Goal: Task Accomplishment & Management: Use online tool/utility

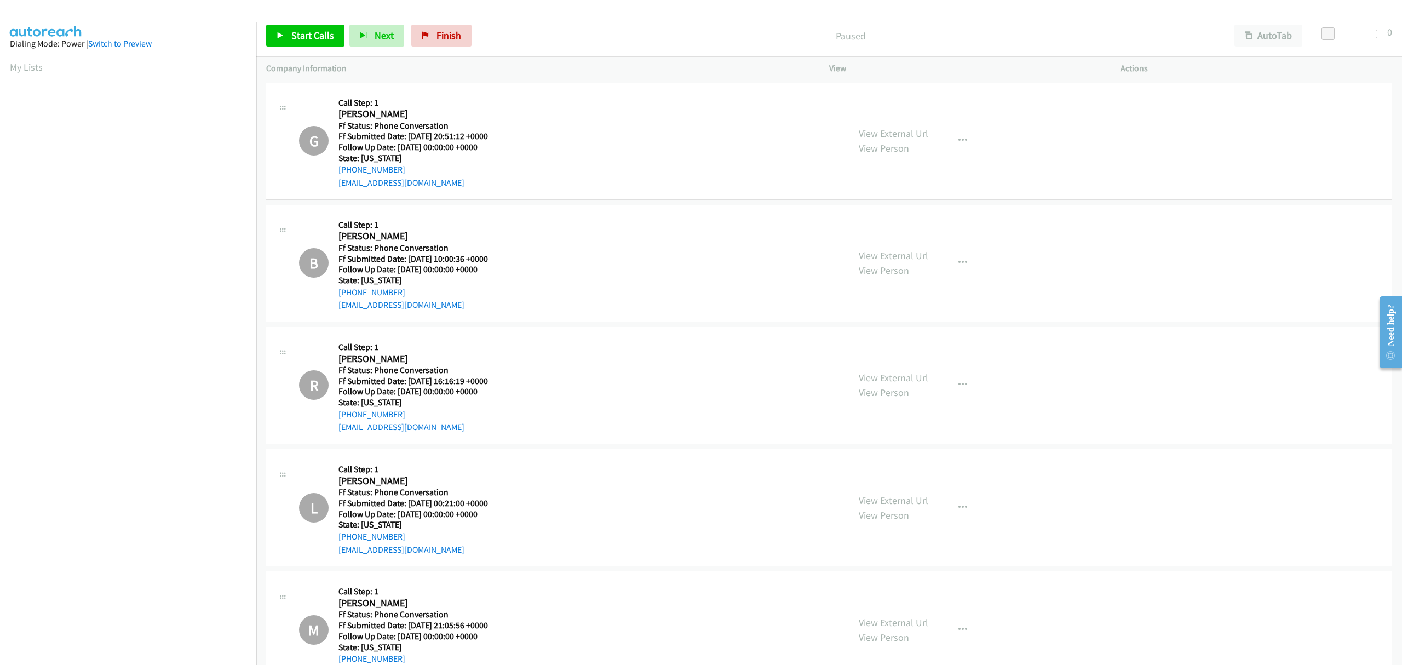
scroll to position [410, 0]
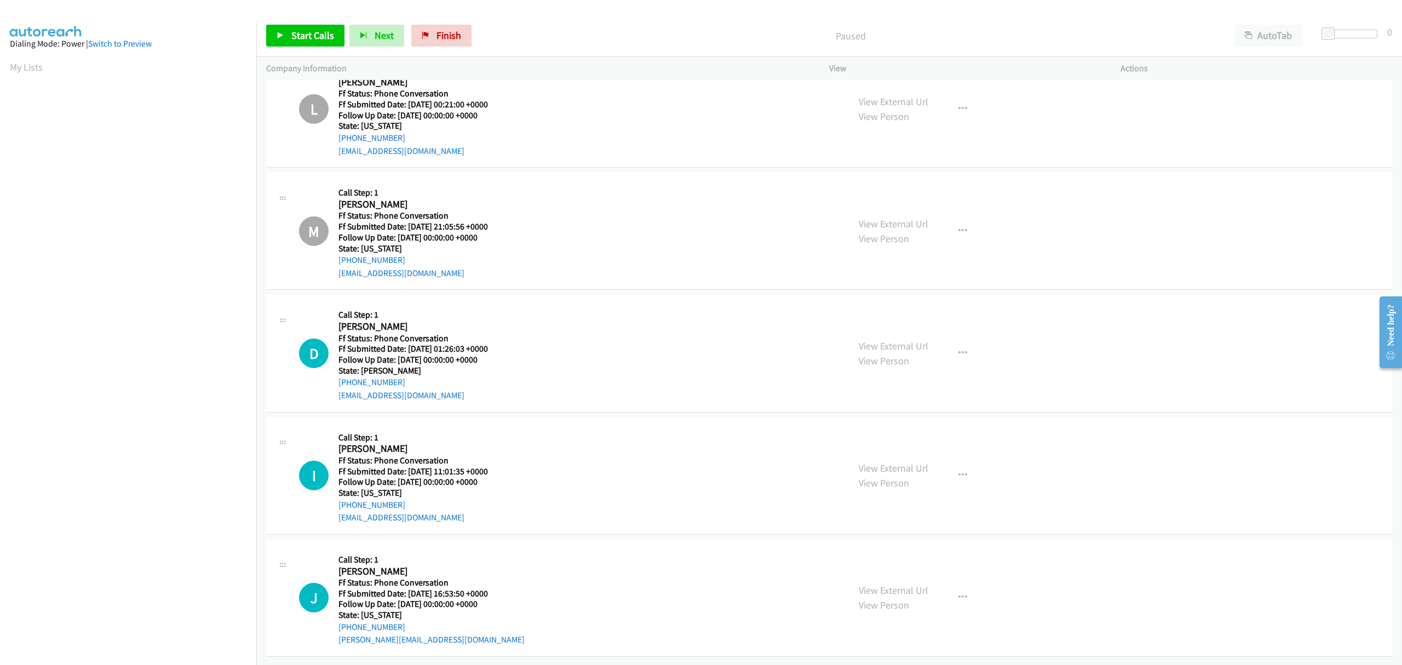
drag, startPoint x: 903, startPoint y: 334, endPoint x: 793, endPoint y: 367, distance: 114.8
click at [793, 367] on div "D Callback Scheduled Call Step: 1 Danielle Walker America/Los_Angeles Ff Status…" at bounding box center [569, 352] width 540 height 97
drag, startPoint x: 881, startPoint y: 457, endPoint x: 771, endPoint y: 549, distance: 143.4
click at [771, 549] on div "J Callback Scheduled Call Step: 1 Joseph Meyers America/Chicago Ff Status: Phon…" at bounding box center [569, 597] width 540 height 97
click at [309, 34] on span "Start Calls" at bounding box center [312, 35] width 43 height 13
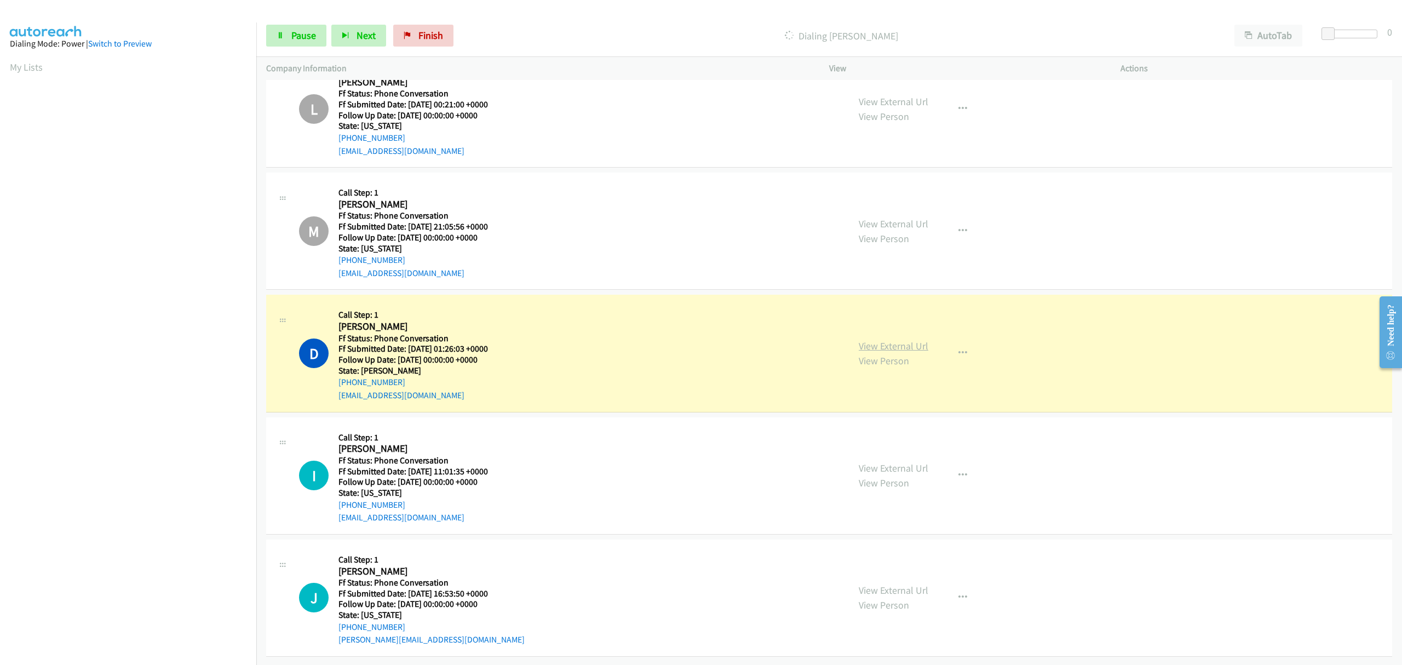
drag, startPoint x: 884, startPoint y: 327, endPoint x: 879, endPoint y: 340, distance: 14.0
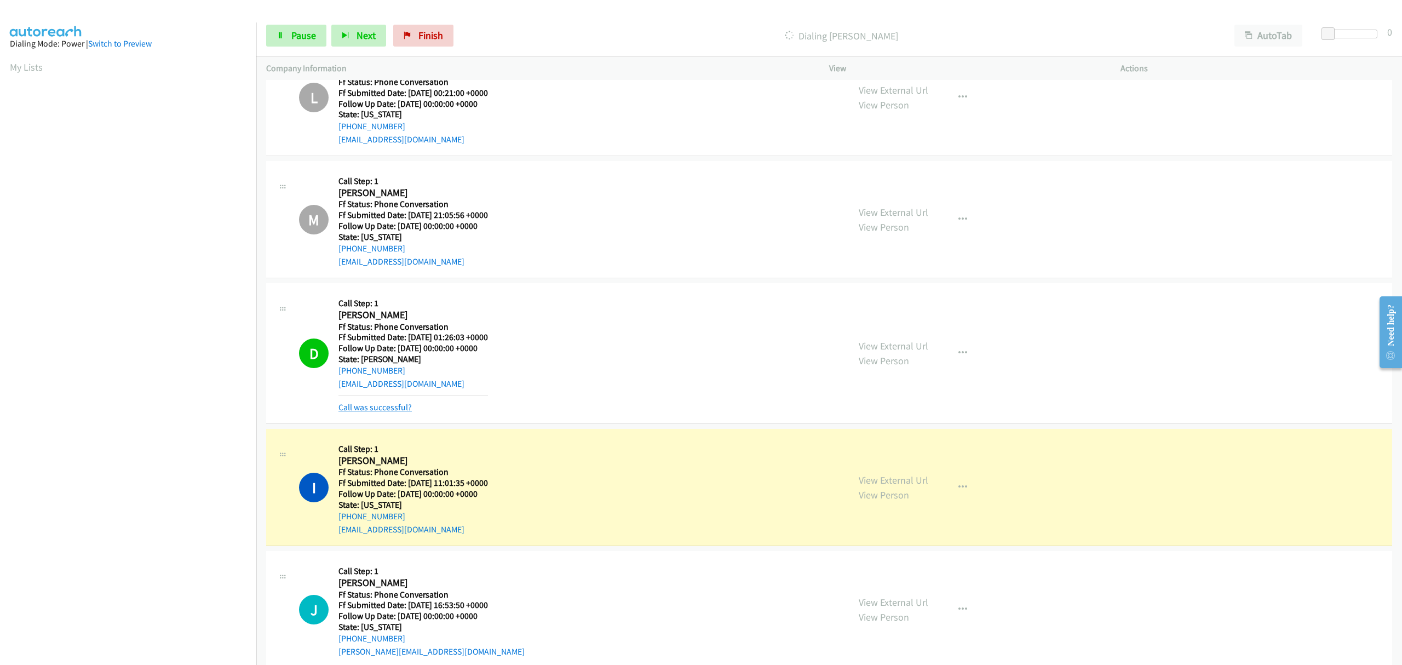
click at [399, 407] on link "Call was successful?" at bounding box center [374, 407] width 73 height 10
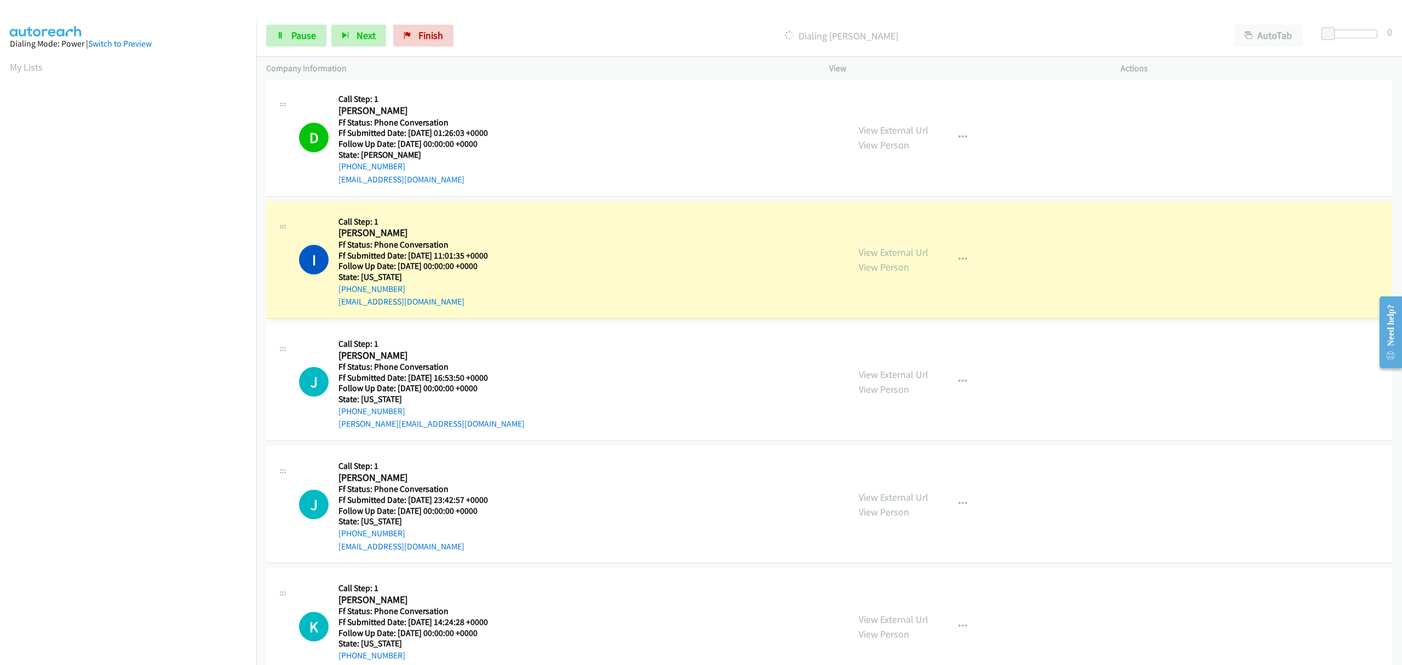
scroll to position [629, 0]
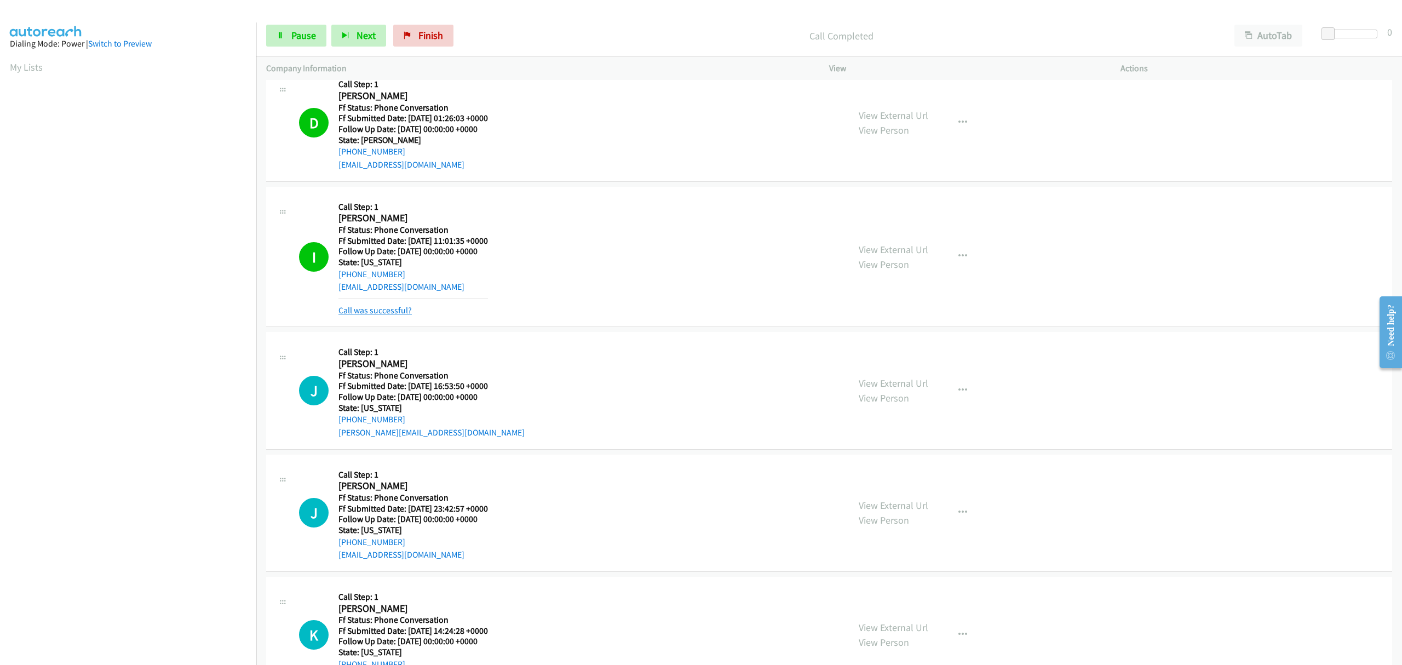
click at [390, 311] on link "Call was successful?" at bounding box center [374, 310] width 73 height 10
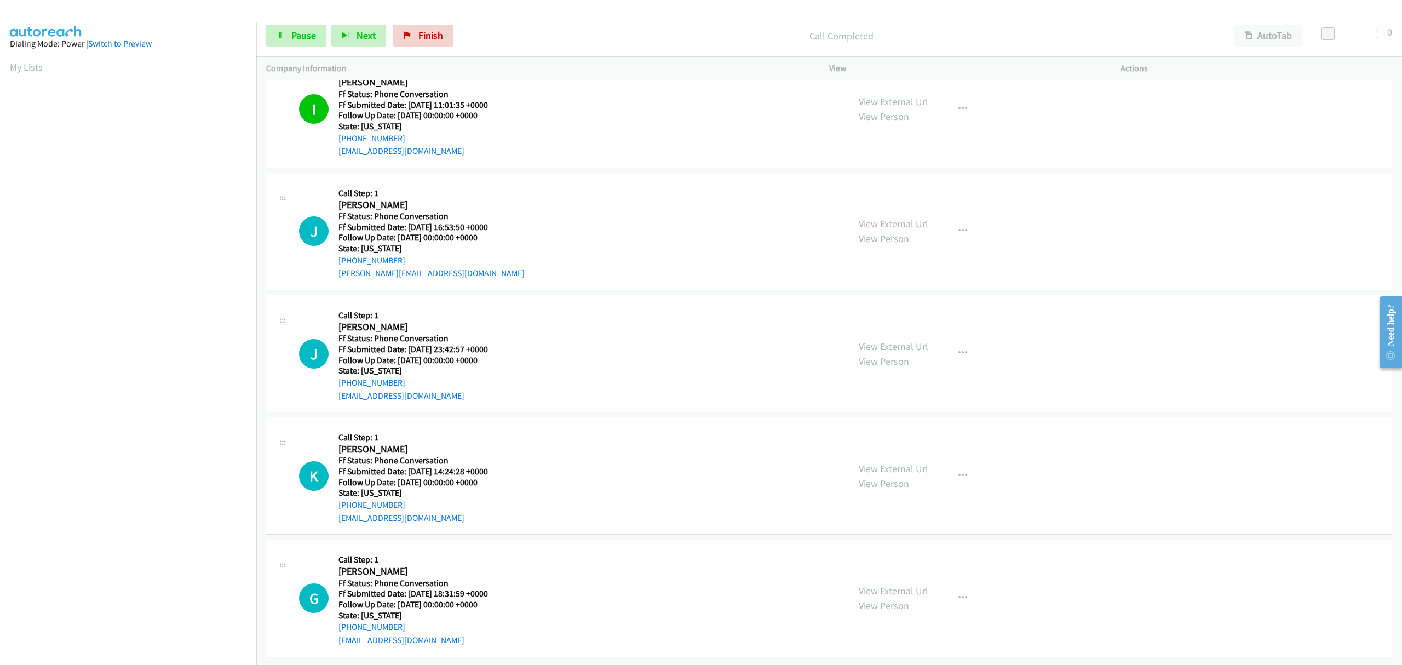
scroll to position [775, 0]
click at [296, 31] on span "Pause" at bounding box center [303, 35] width 25 height 13
click at [441, 35] on span "Finish" at bounding box center [448, 35] width 25 height 13
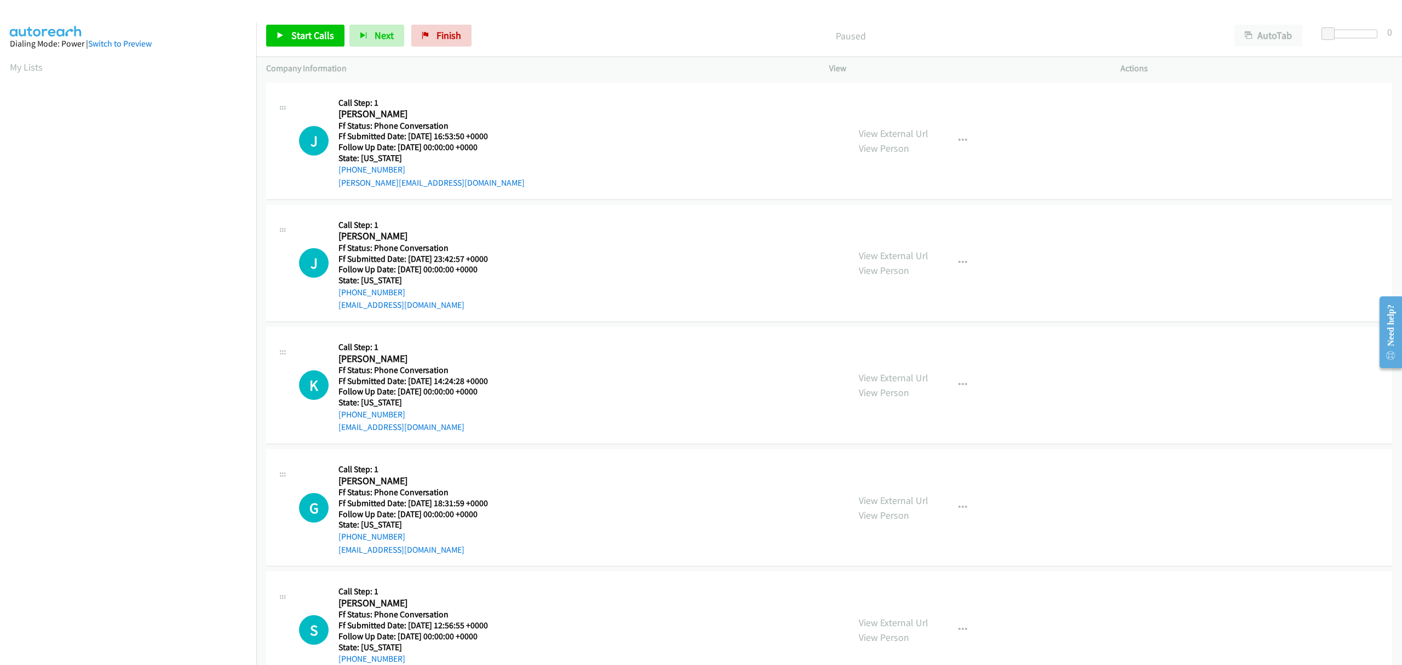
scroll to position [43, 0]
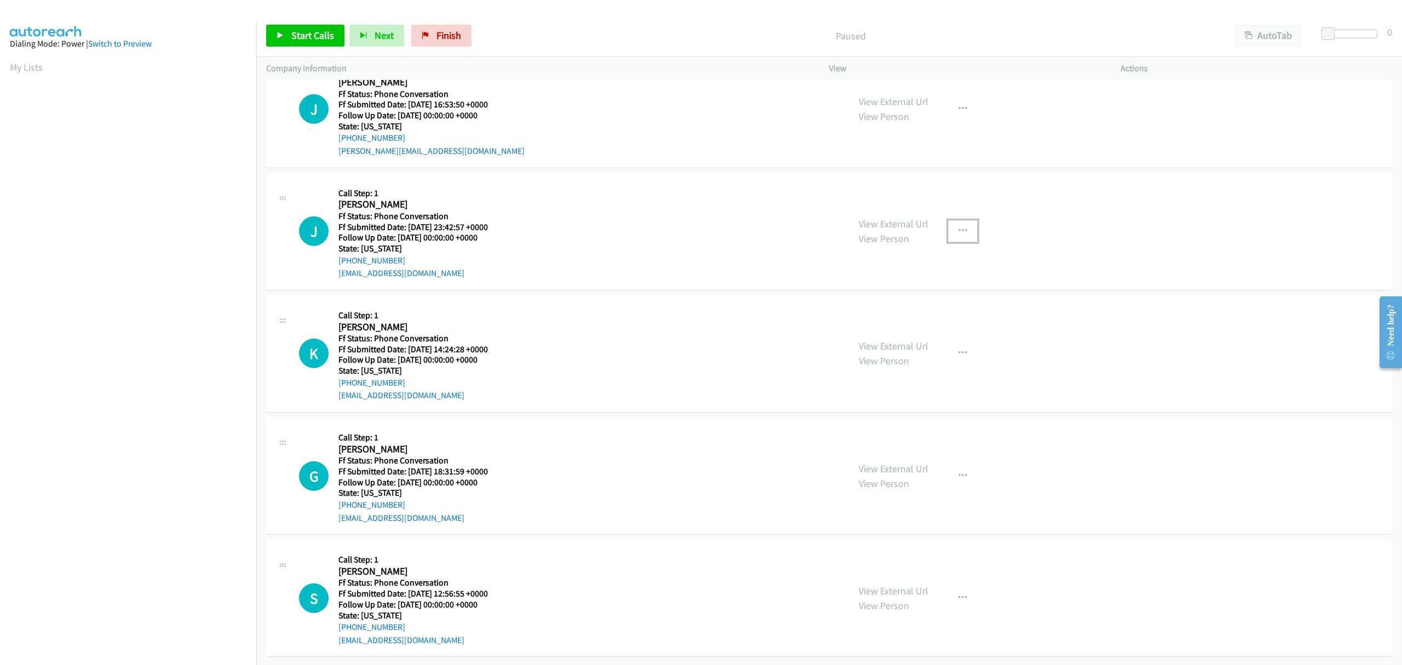
click at [948, 220] on button "button" at bounding box center [963, 231] width 30 height 22
click at [873, 294] on link "Skip Call" at bounding box center [904, 303] width 146 height 22
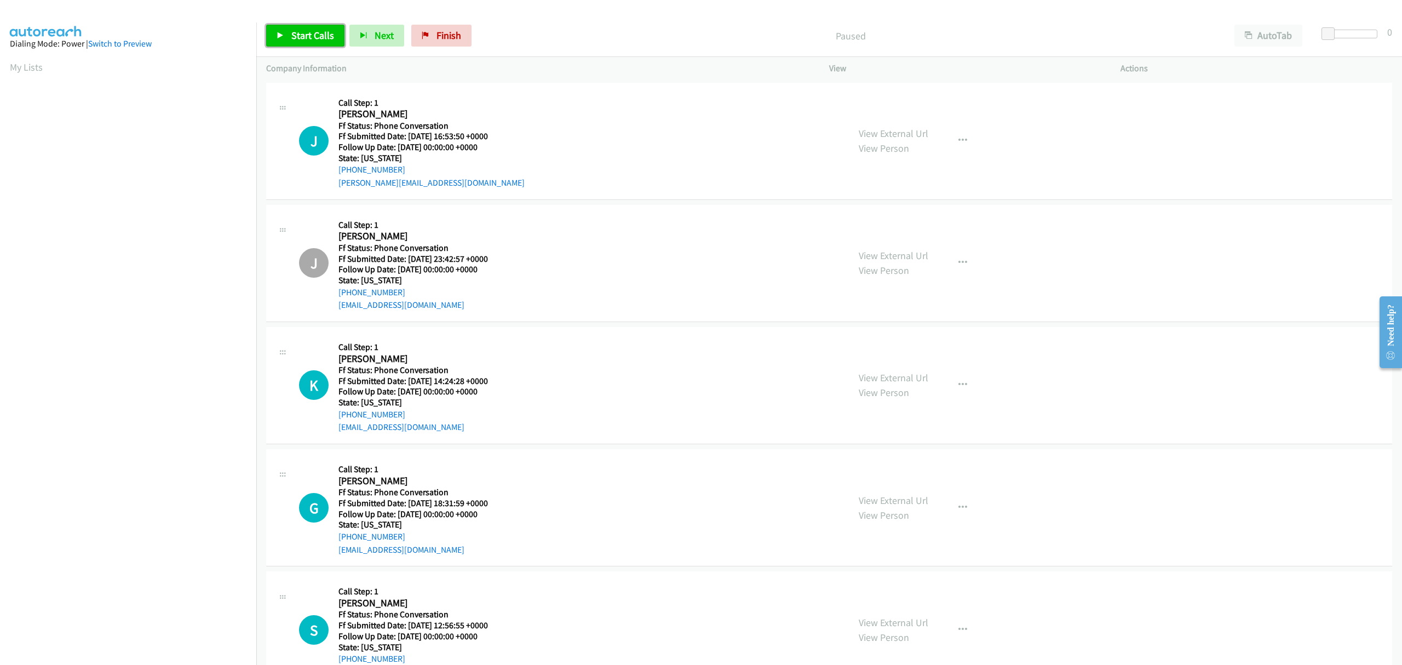
drag, startPoint x: 303, startPoint y: 36, endPoint x: 267, endPoint y: 64, distance: 44.9
click at [303, 36] on span "Start Calls" at bounding box center [312, 35] width 43 height 13
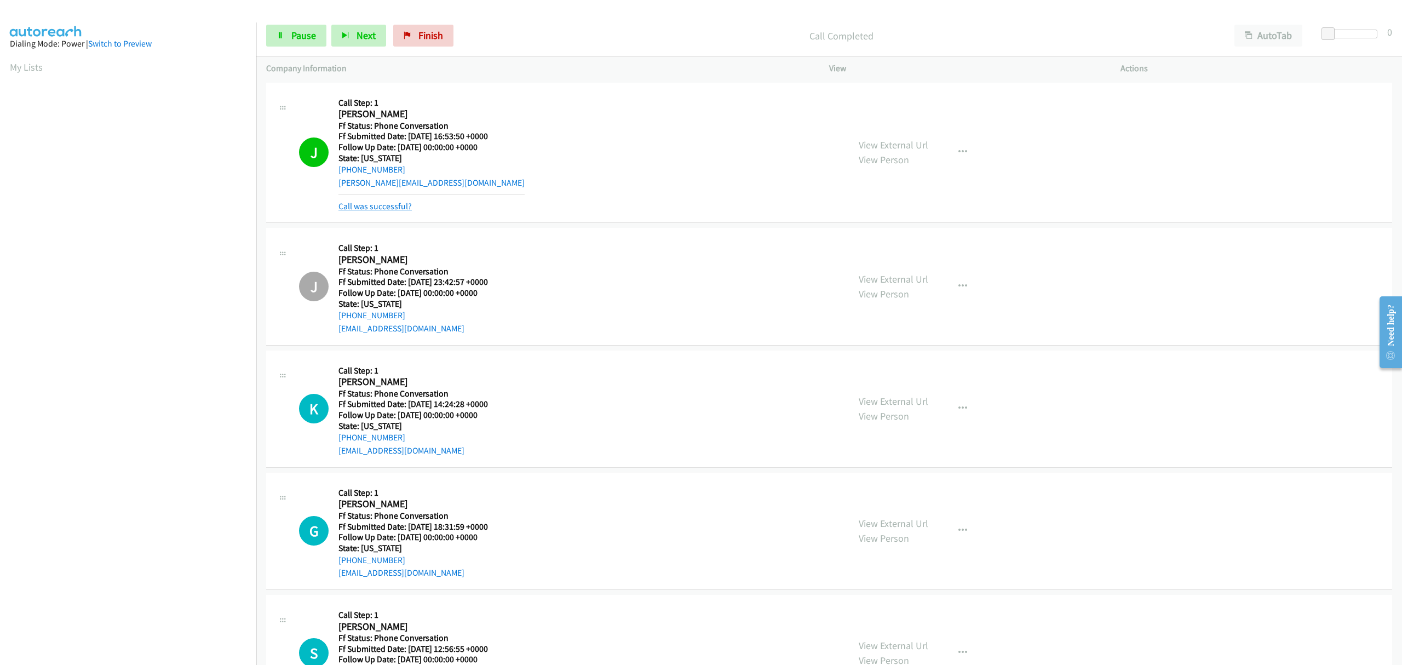
click at [379, 204] on link "Call was successful?" at bounding box center [374, 206] width 73 height 10
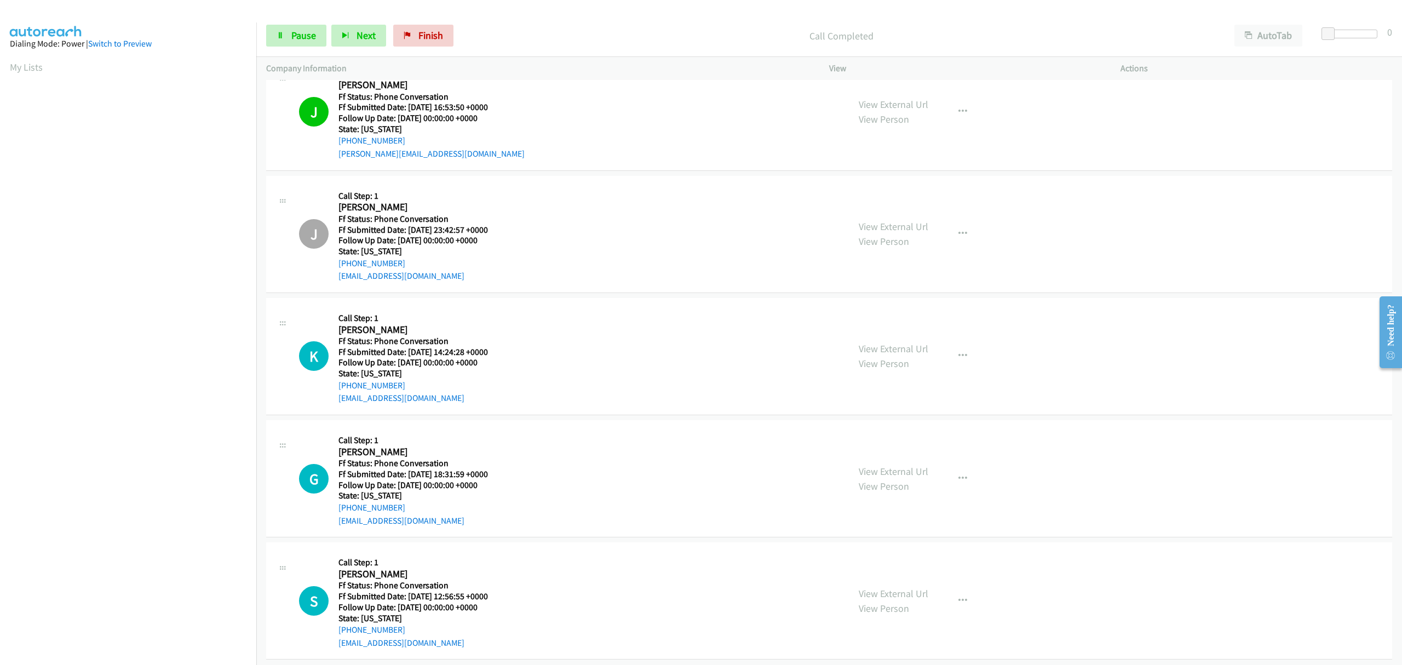
scroll to position [43, 0]
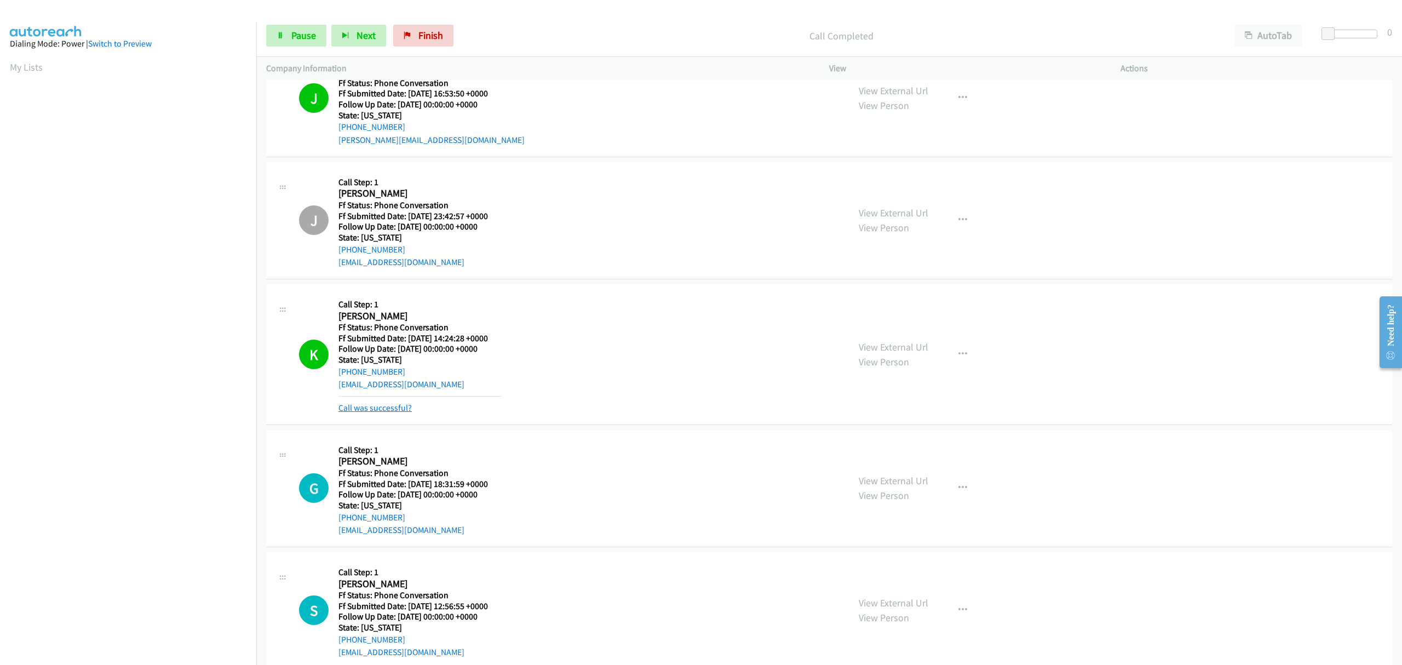
click at [403, 406] on link "Call was successful?" at bounding box center [374, 407] width 73 height 10
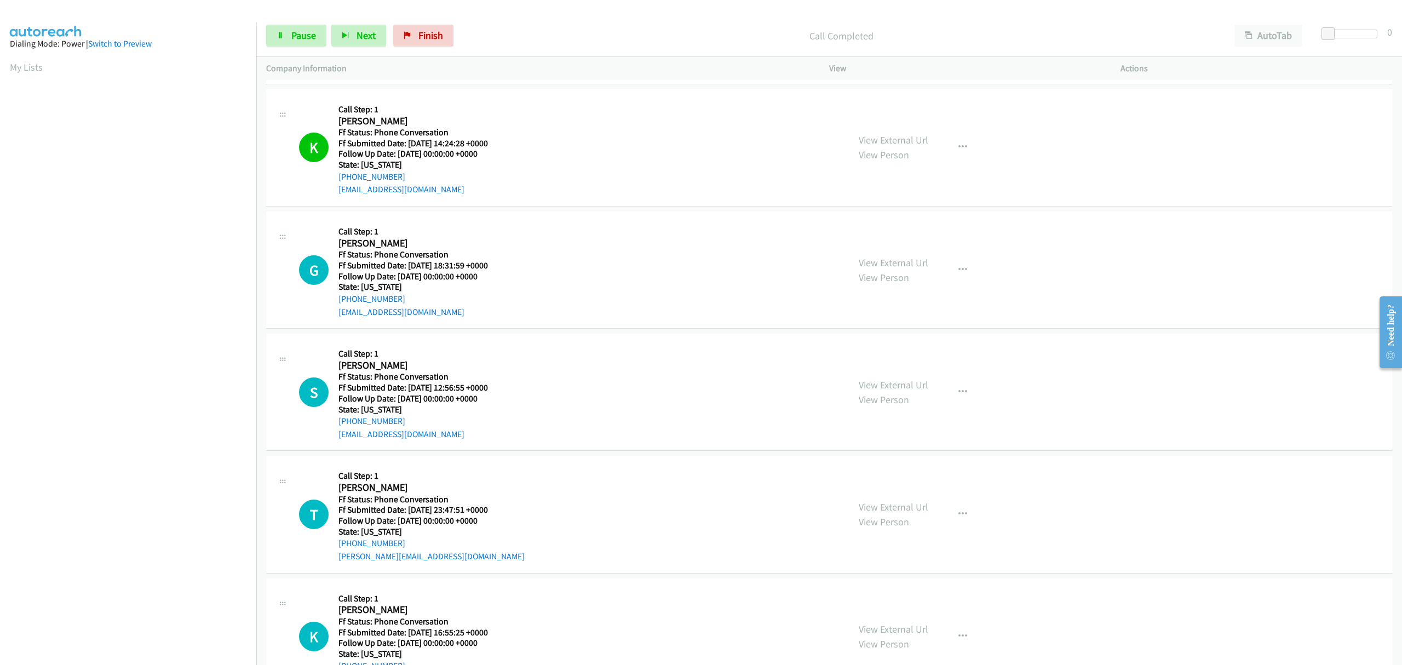
scroll to position [262, 0]
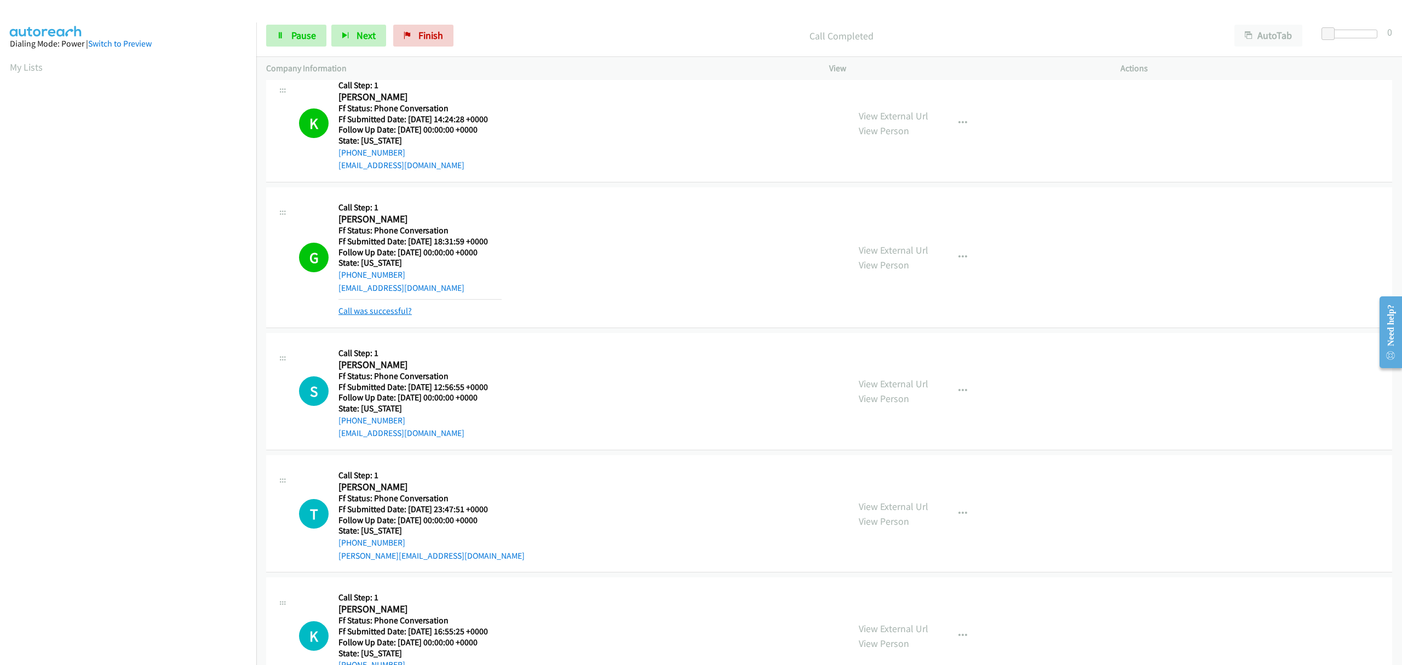
click at [381, 310] on link "Call was successful?" at bounding box center [374, 310] width 73 height 10
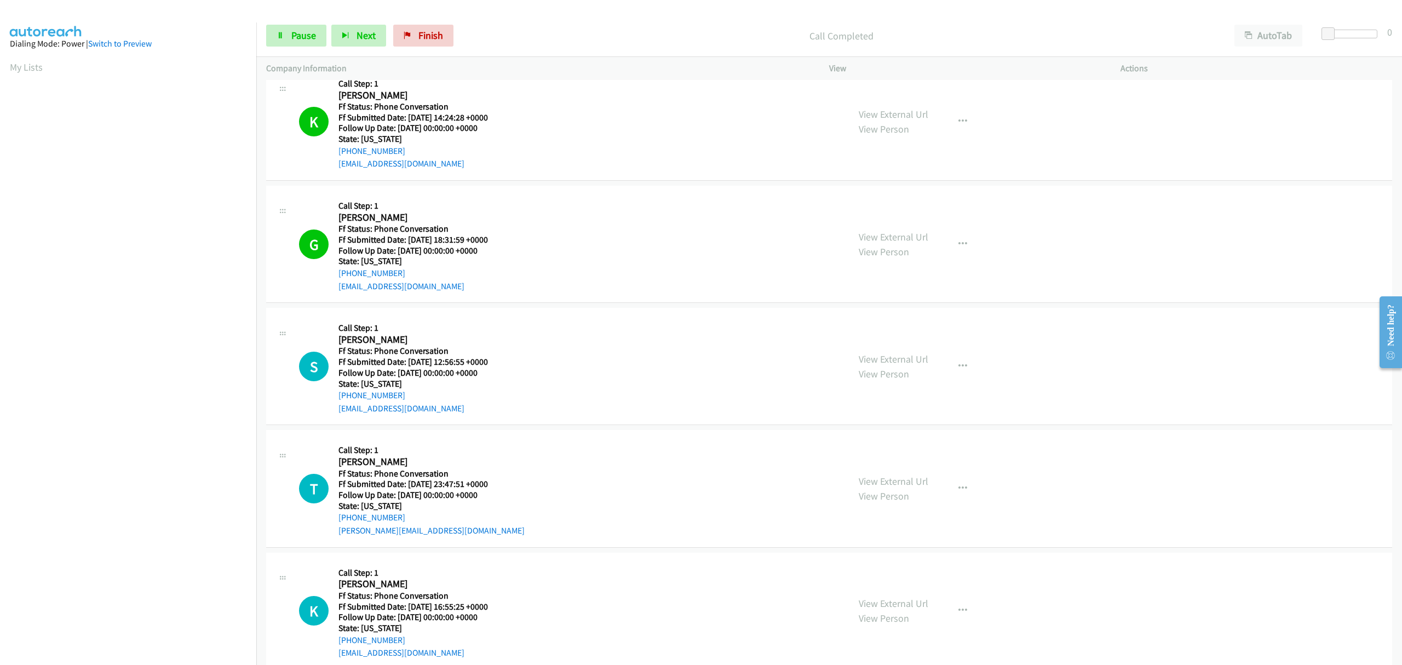
scroll to position [287, 0]
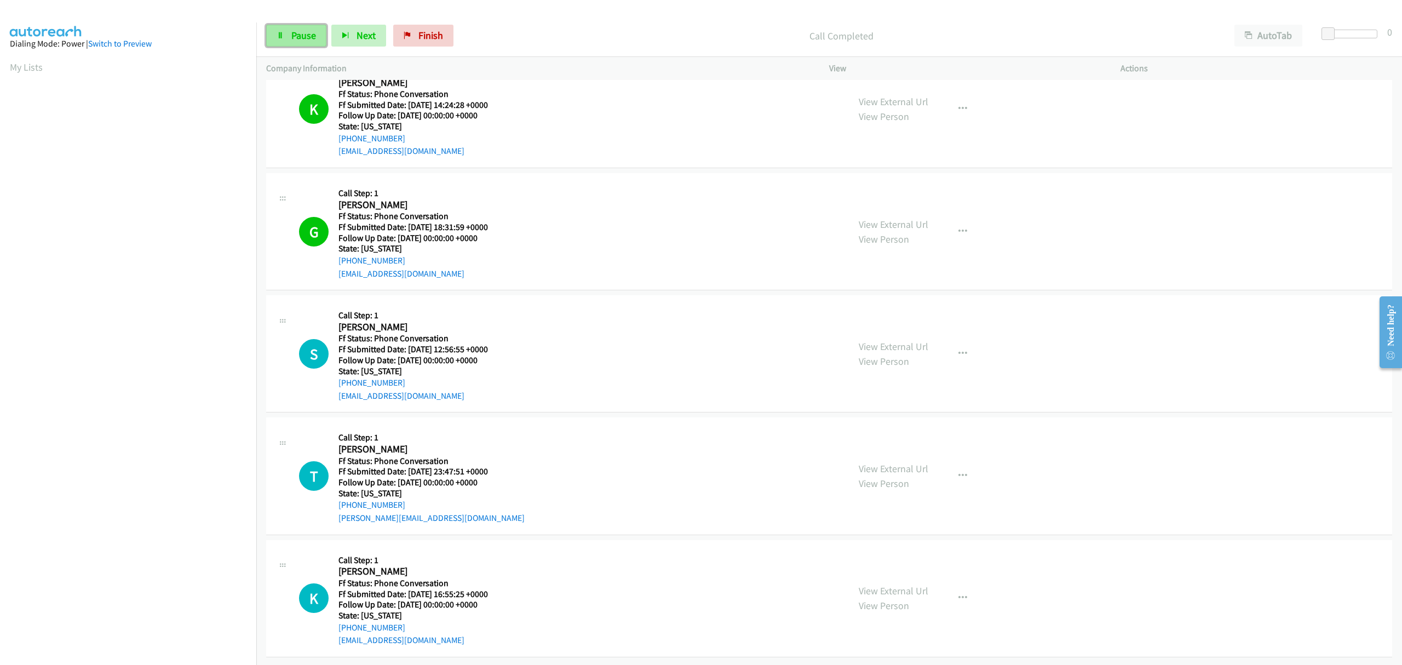
click at [304, 36] on span "Pause" at bounding box center [303, 35] width 25 height 13
click at [304, 36] on span "Start Calls" at bounding box center [312, 35] width 43 height 13
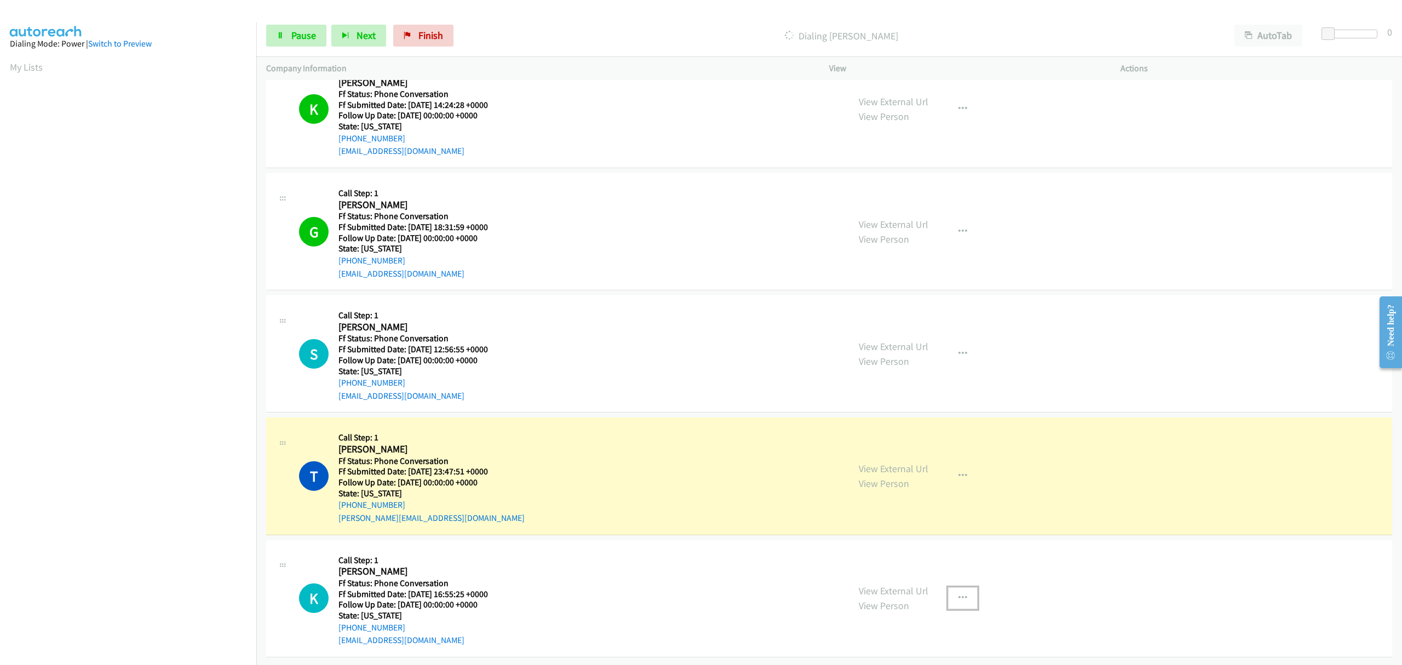
click at [959, 593] on icon "button" at bounding box center [962, 597] width 9 height 9
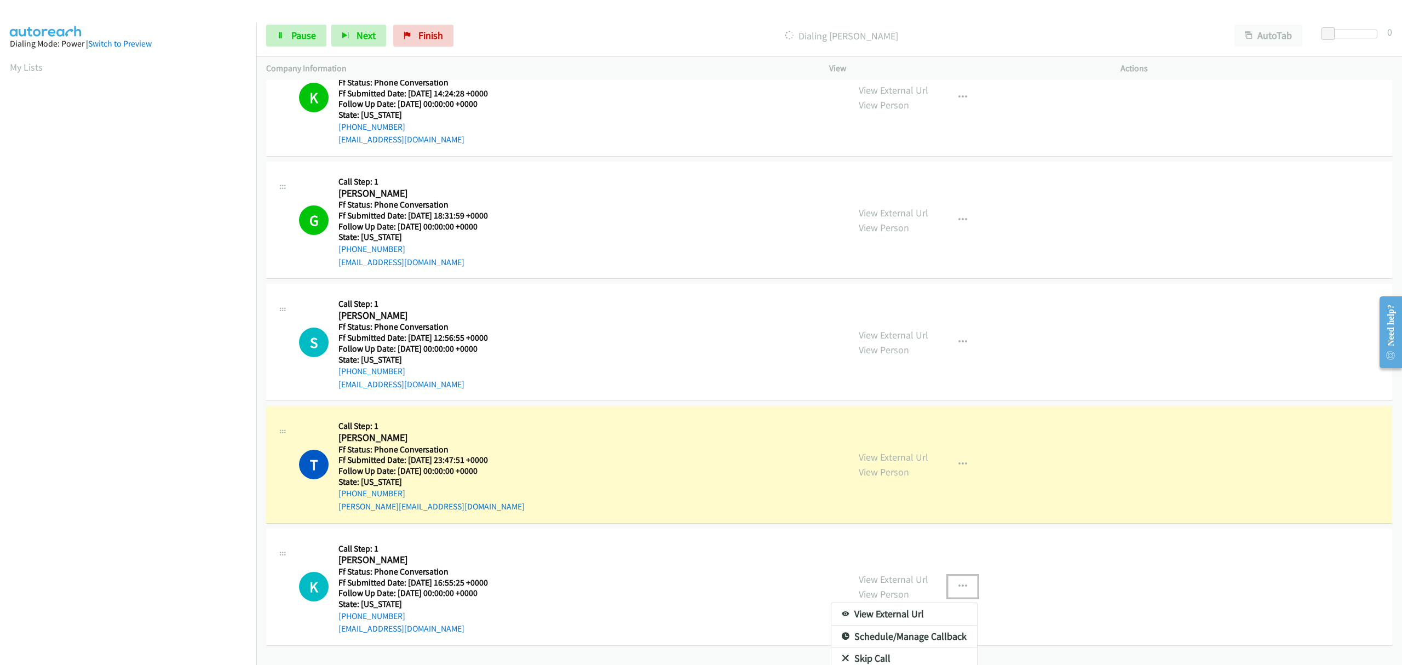
scroll to position [327, 0]
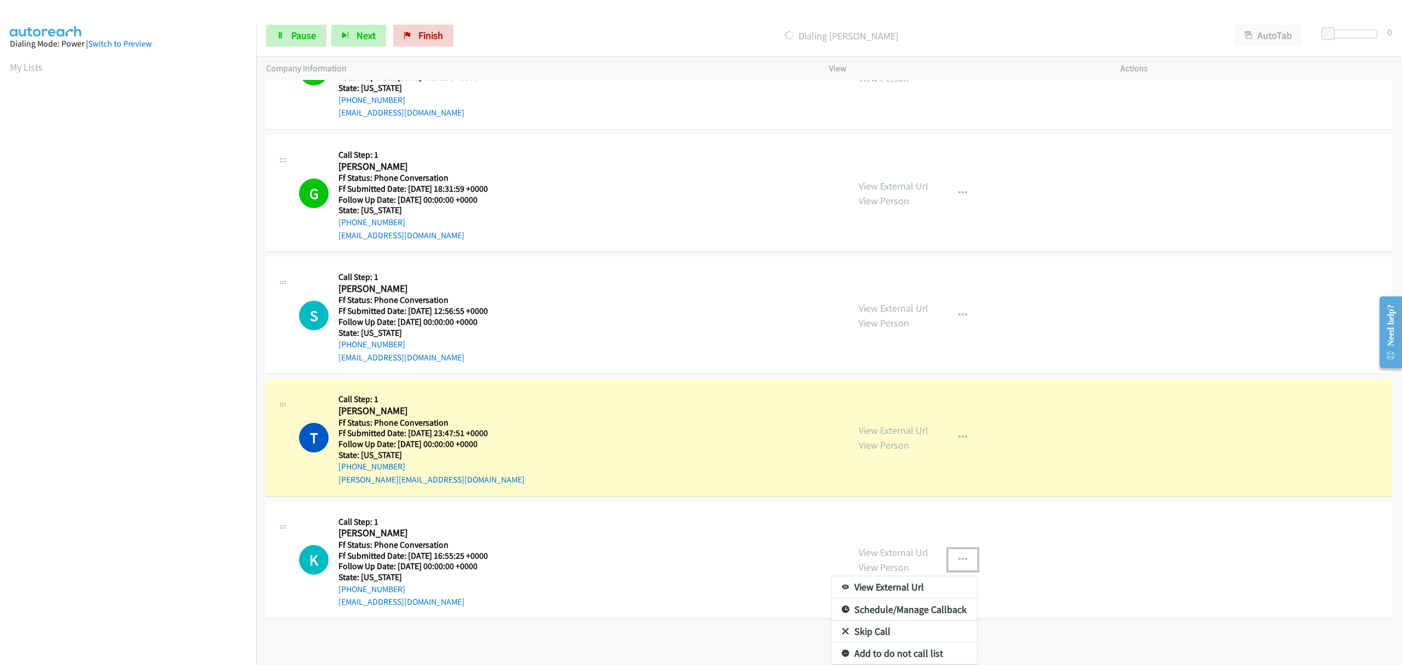
click at [852, 620] on link "Skip Call" at bounding box center [904, 631] width 146 height 22
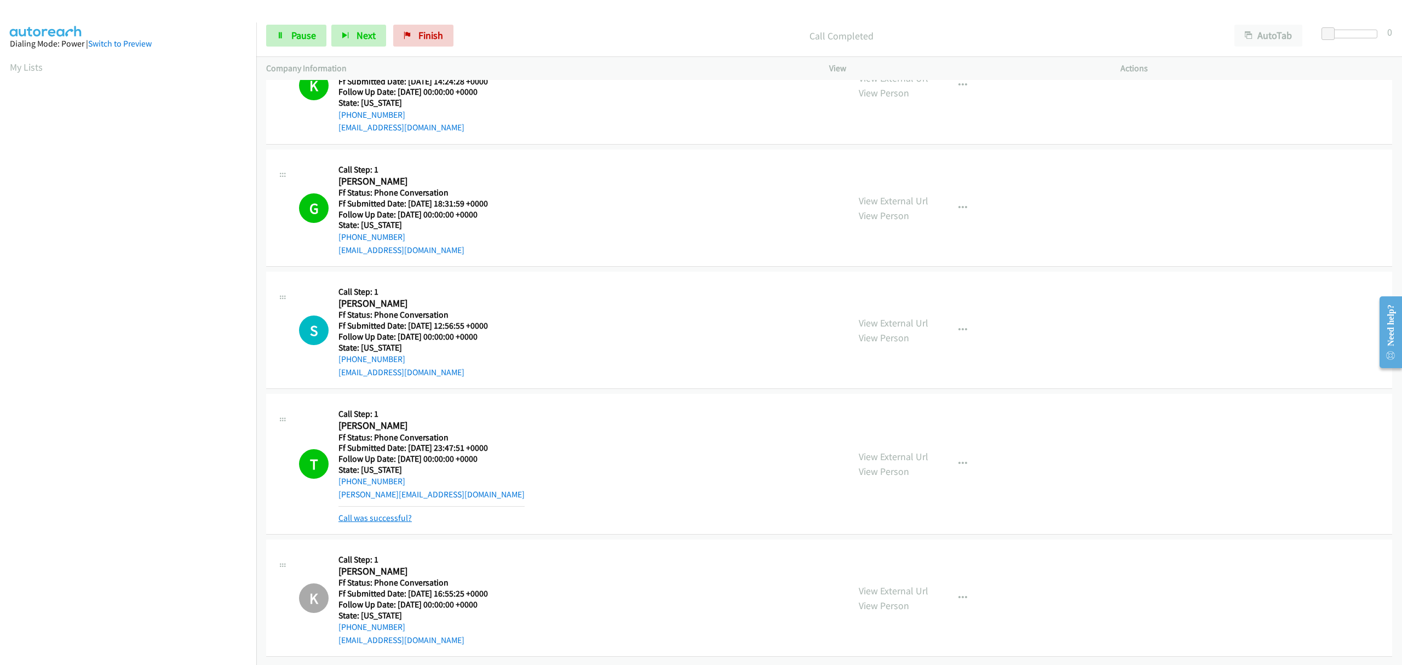
scroll to position [311, 0]
click at [396, 511] on div "Call was successful?" at bounding box center [431, 517] width 186 height 13
click at [393, 512] on link "Call was successful?" at bounding box center [374, 517] width 73 height 10
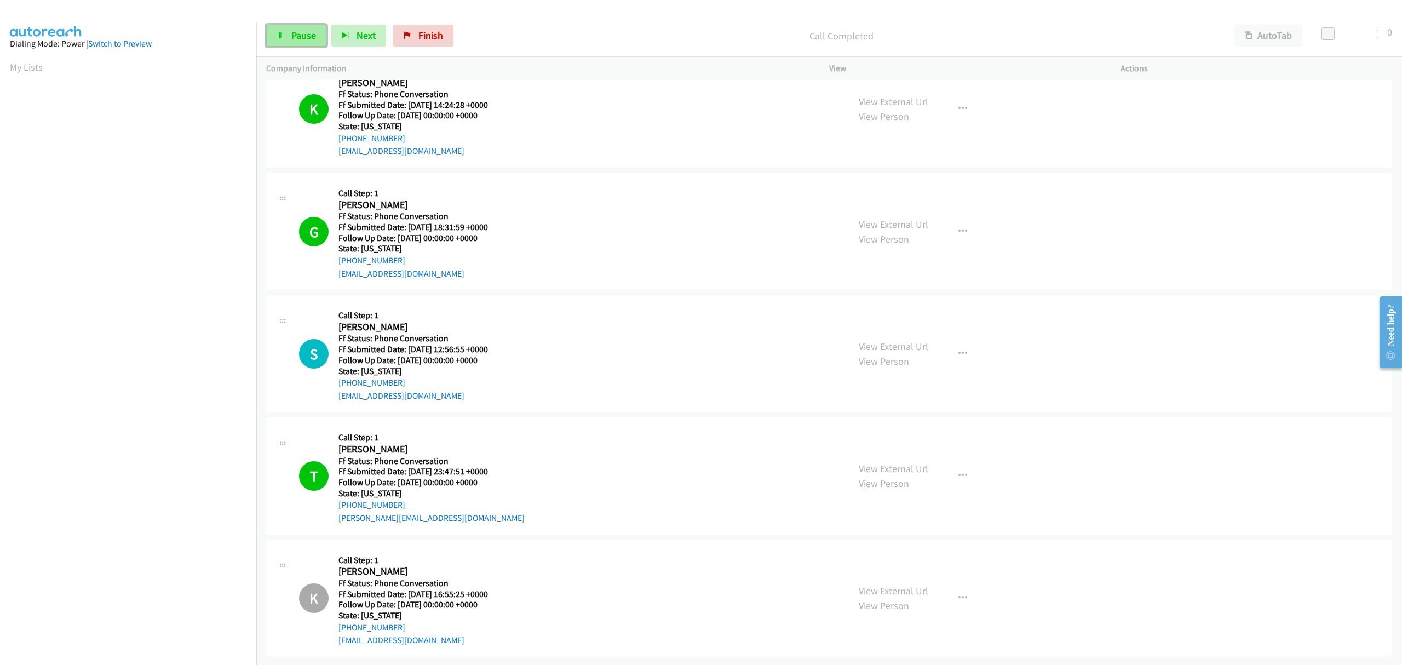
click at [322, 33] on link "Pause" at bounding box center [296, 36] width 60 height 22
click at [287, 35] on link "Start Calls" at bounding box center [305, 36] width 78 height 22
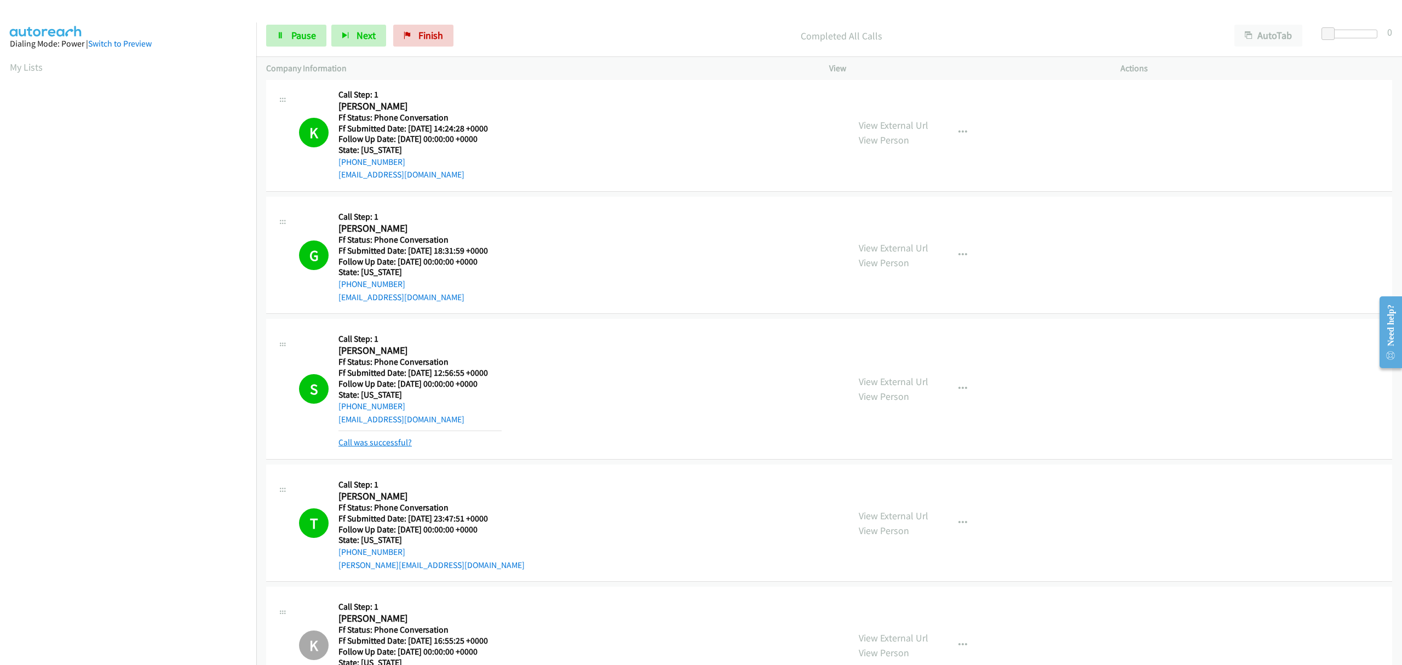
click at [388, 437] on link "Call was successful?" at bounding box center [374, 442] width 73 height 10
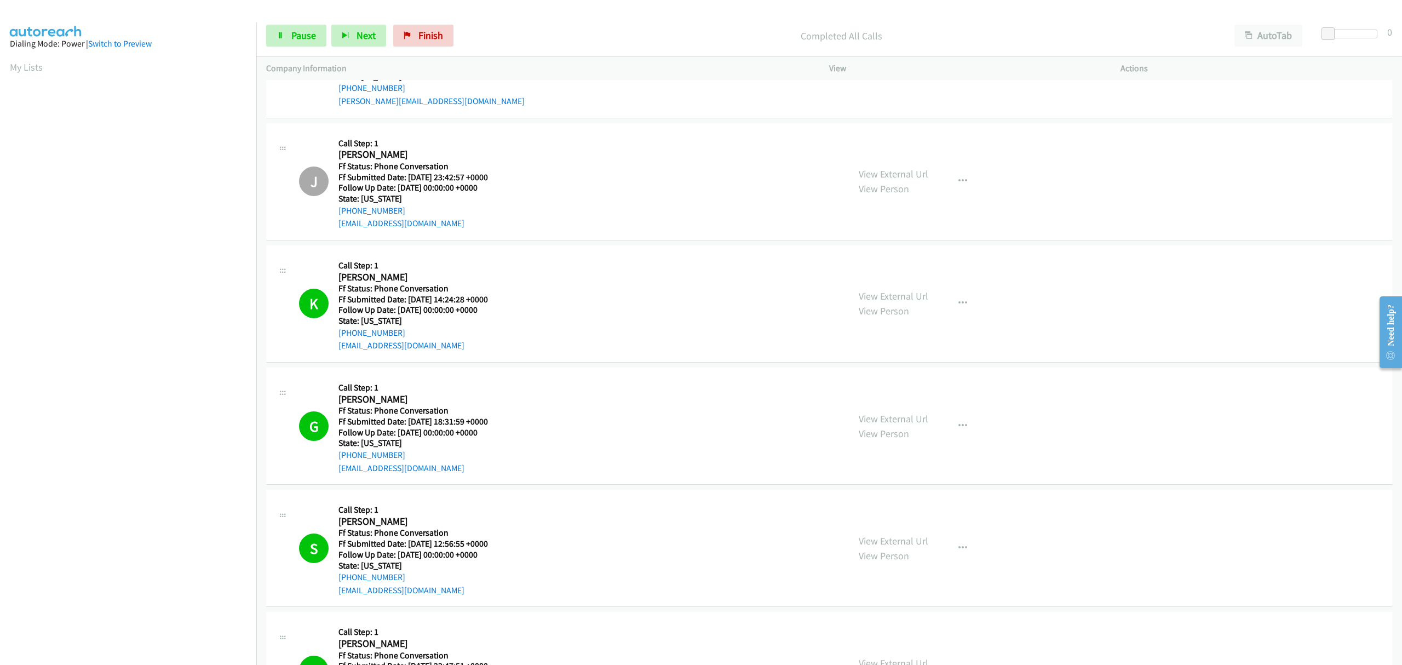
scroll to position [0, 0]
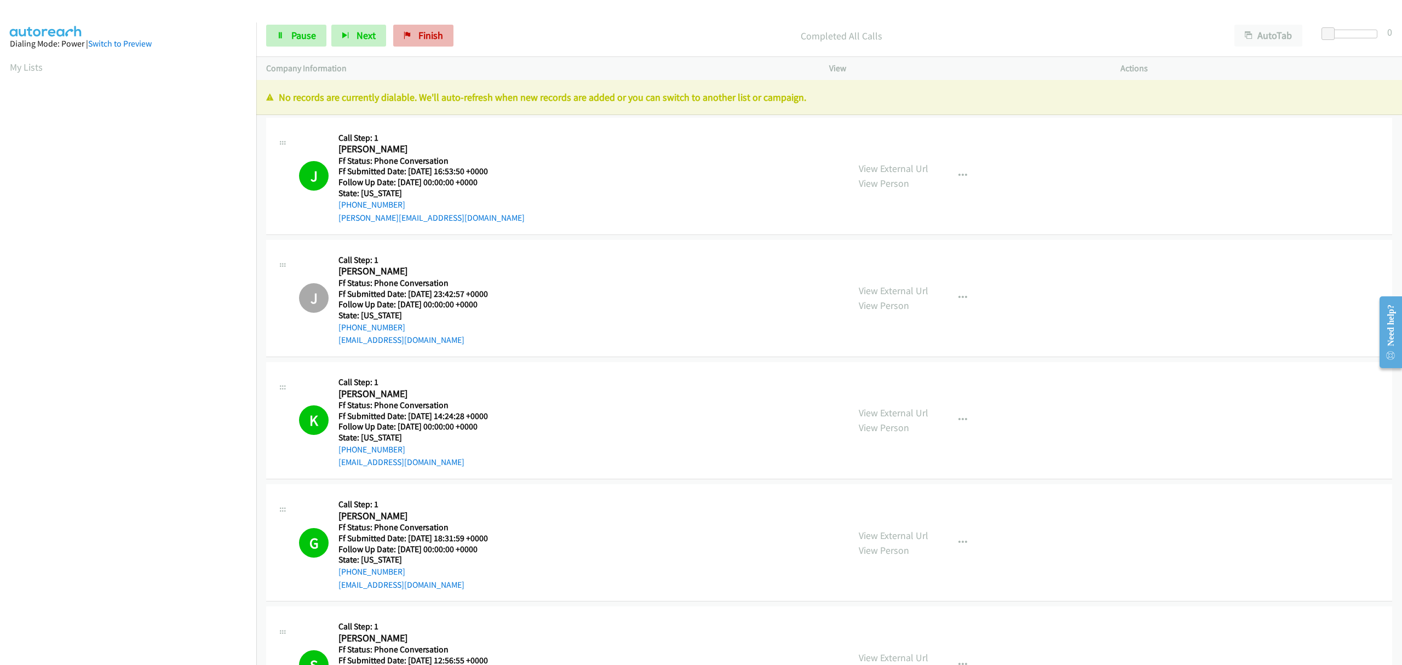
click at [416, 44] on div "Start Calls Pause Next Finish Completed All Calls AutoTab AutoTab 0" at bounding box center [828, 36] width 1145 height 42
click at [421, 33] on span "Finish" at bounding box center [430, 35] width 25 height 13
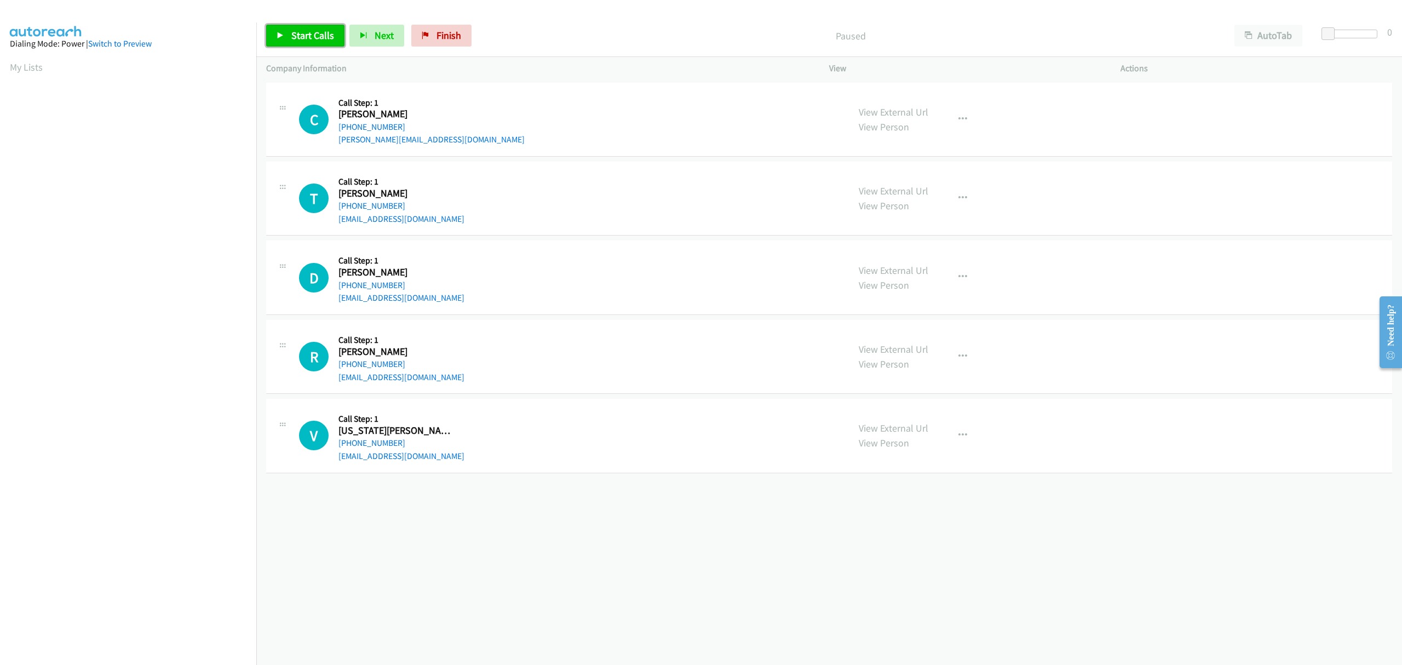
click at [292, 38] on span "Start Calls" at bounding box center [312, 35] width 43 height 13
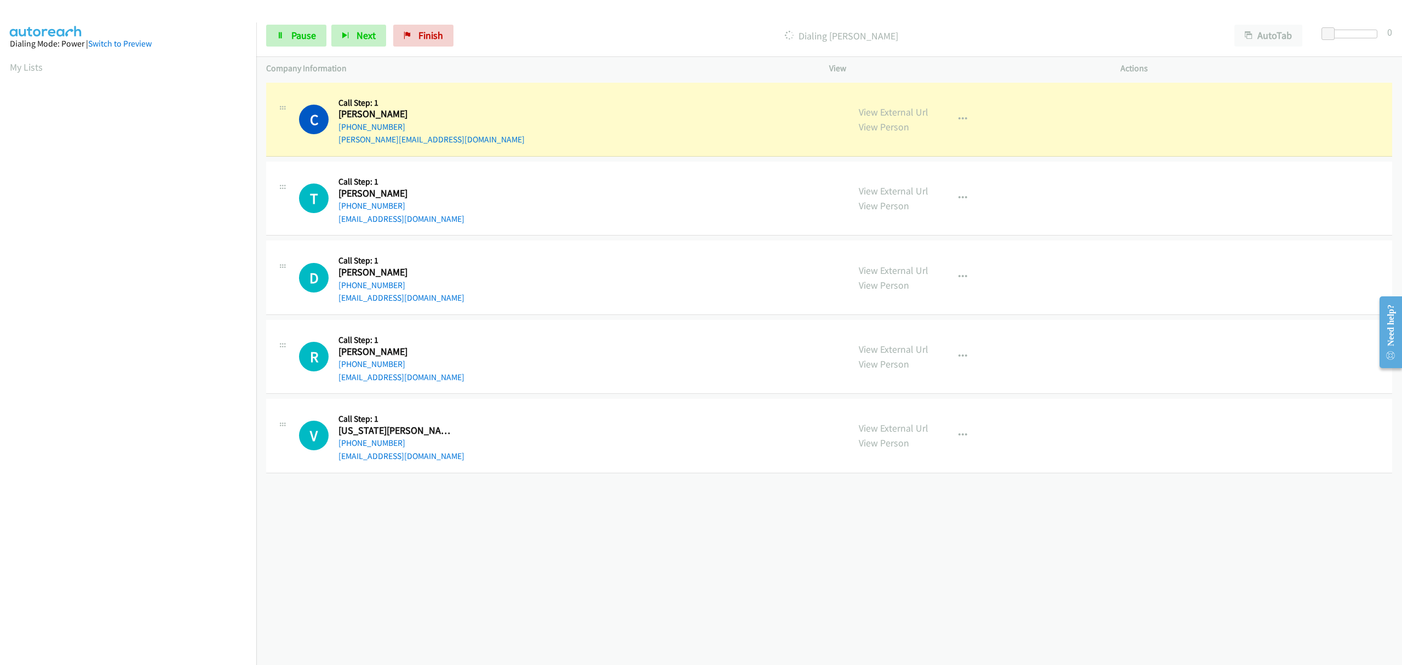
scroll to position [0, 2]
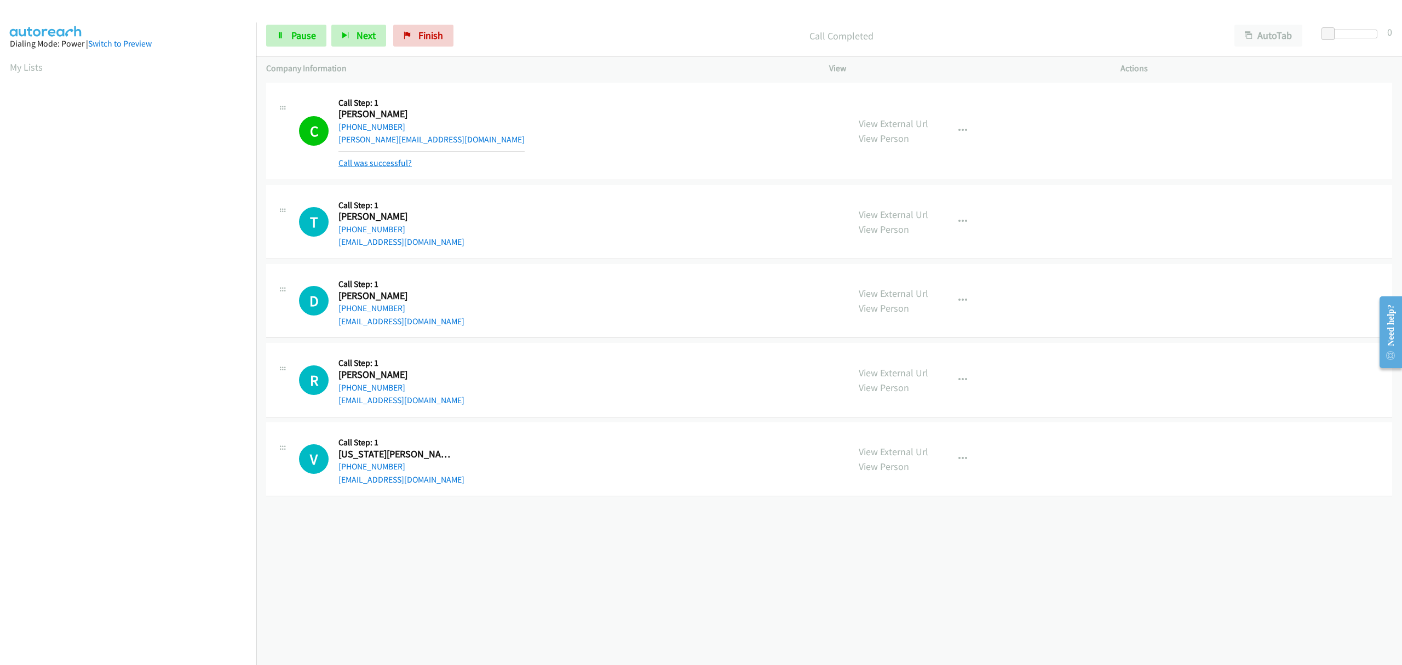
click at [369, 165] on link "Call was successful?" at bounding box center [374, 163] width 73 height 10
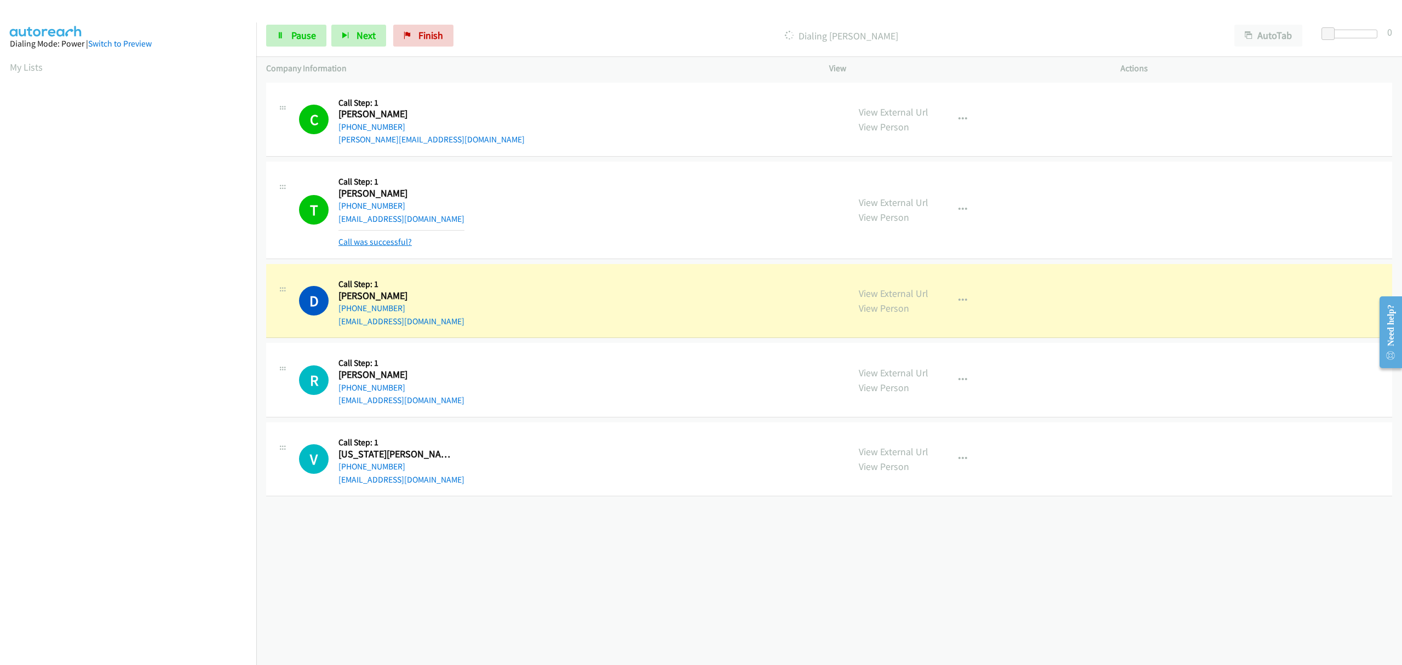
click at [366, 246] on link "Call was successful?" at bounding box center [374, 242] width 73 height 10
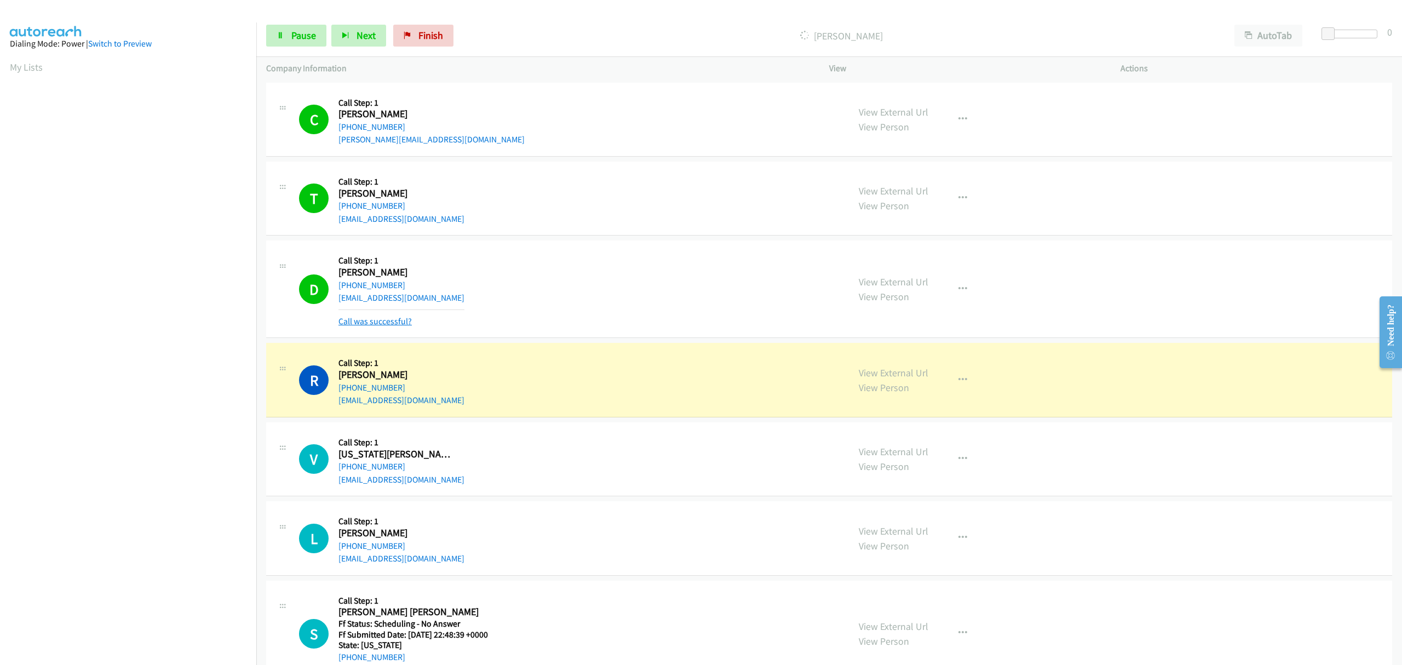
click at [400, 320] on link "Call was successful?" at bounding box center [374, 321] width 73 height 10
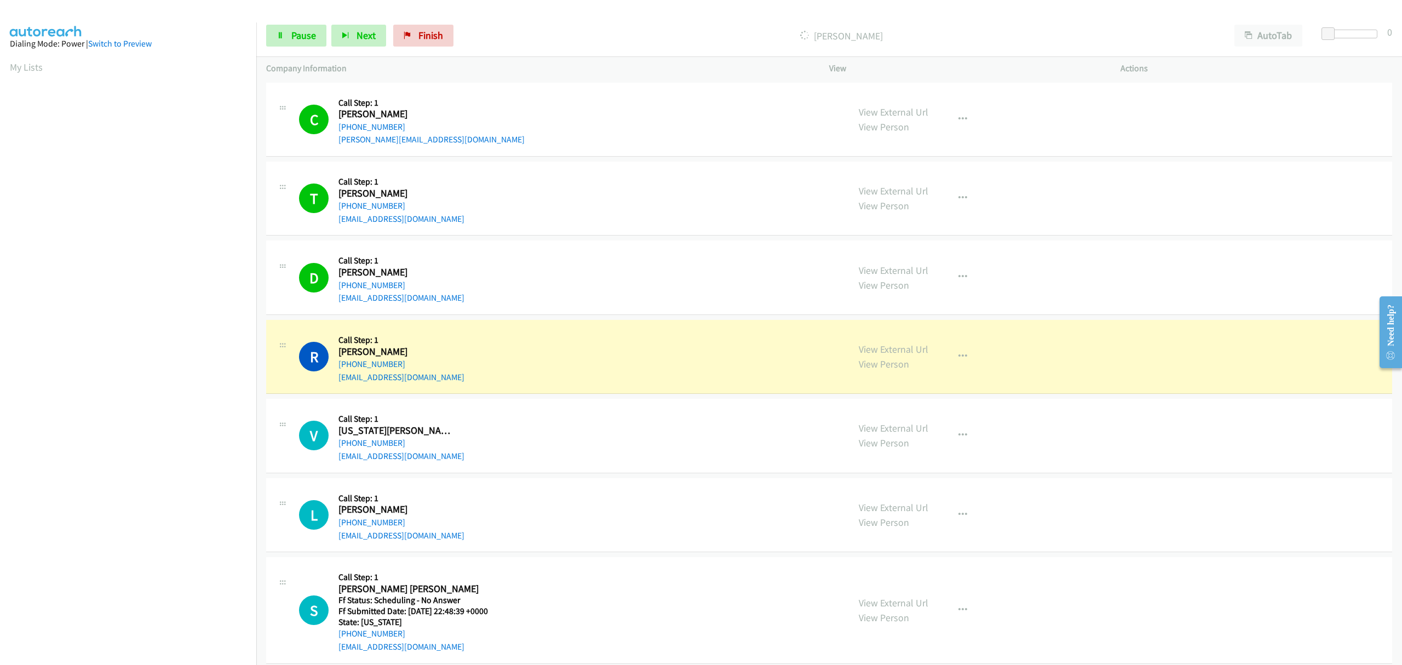
scroll to position [18, 0]
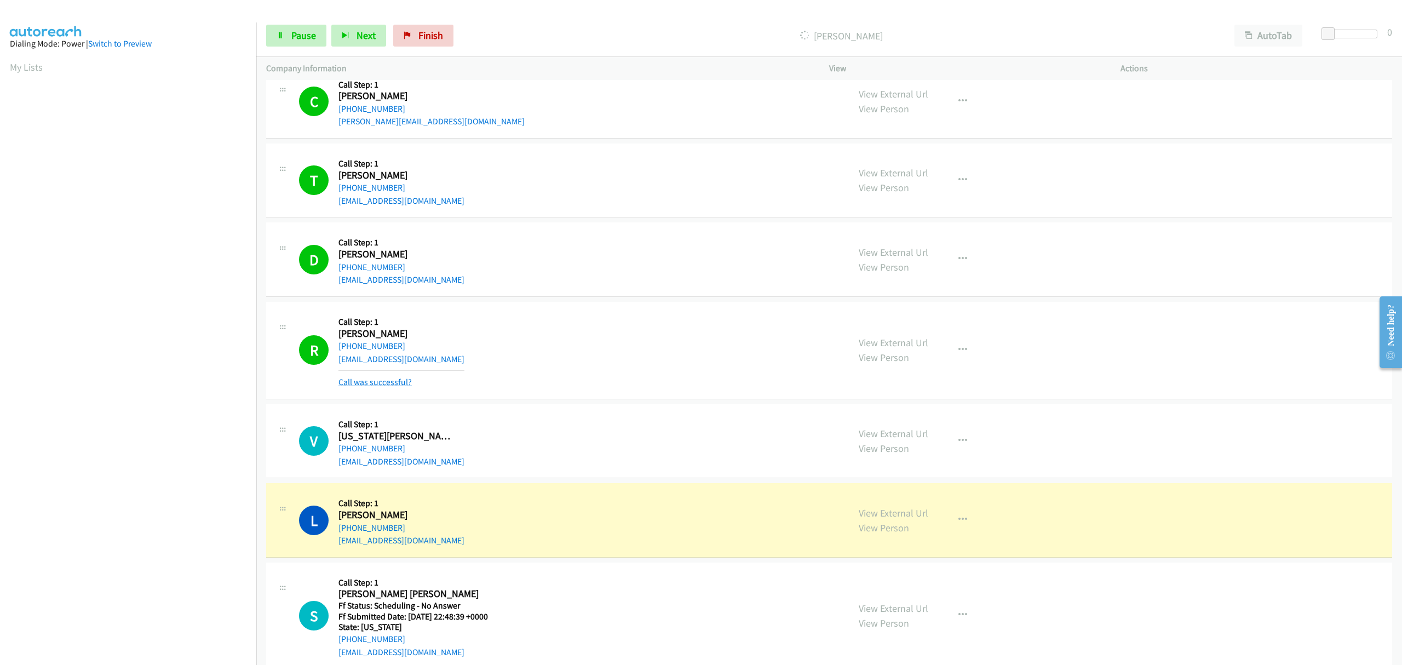
click at [403, 380] on link "Call was successful?" at bounding box center [374, 382] width 73 height 10
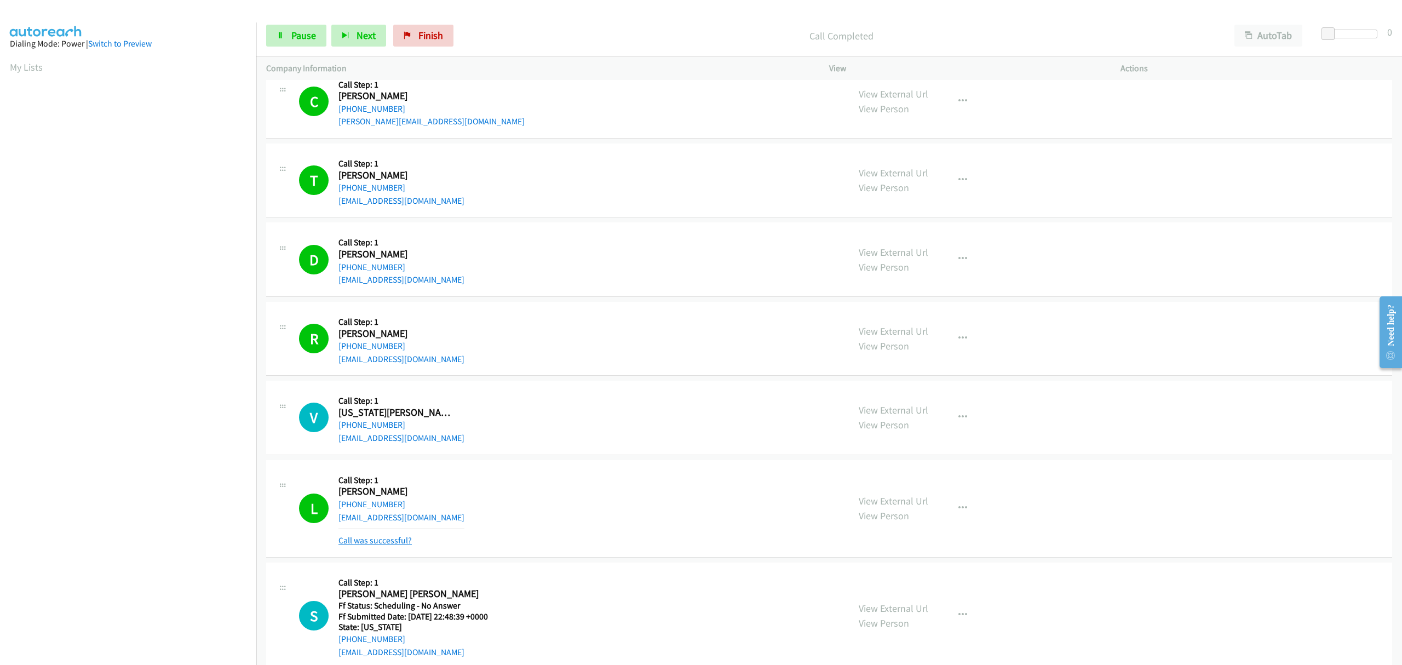
click at [393, 541] on link "Call was successful?" at bounding box center [374, 540] width 73 height 10
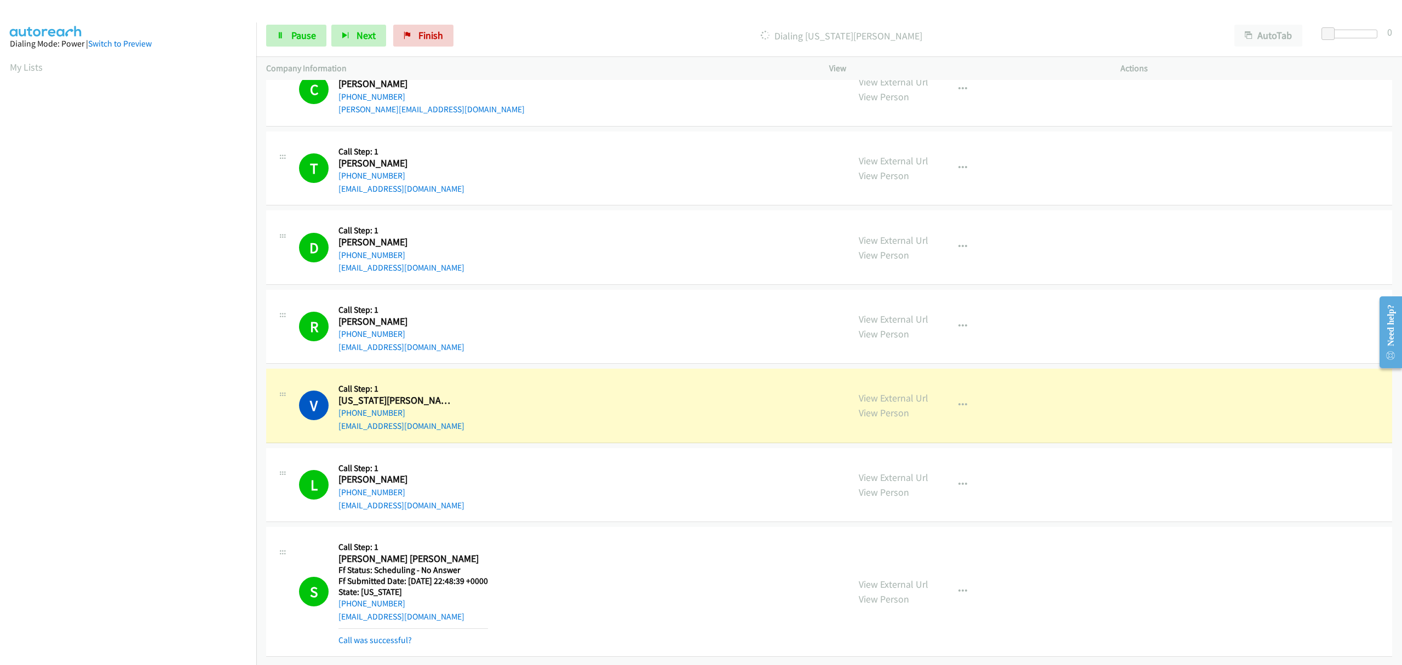
scroll to position [42, 0]
click at [403, 635] on link "Call was successful?" at bounding box center [374, 640] width 73 height 10
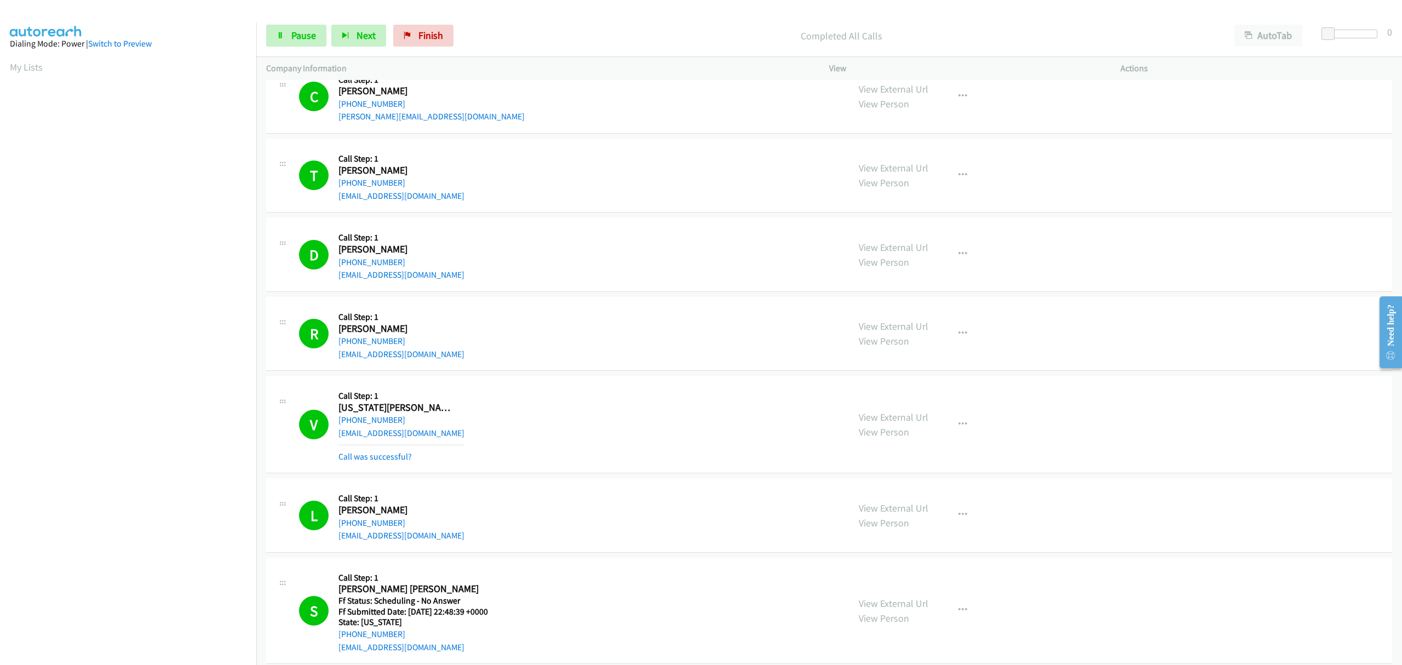
scroll to position [77, 0]
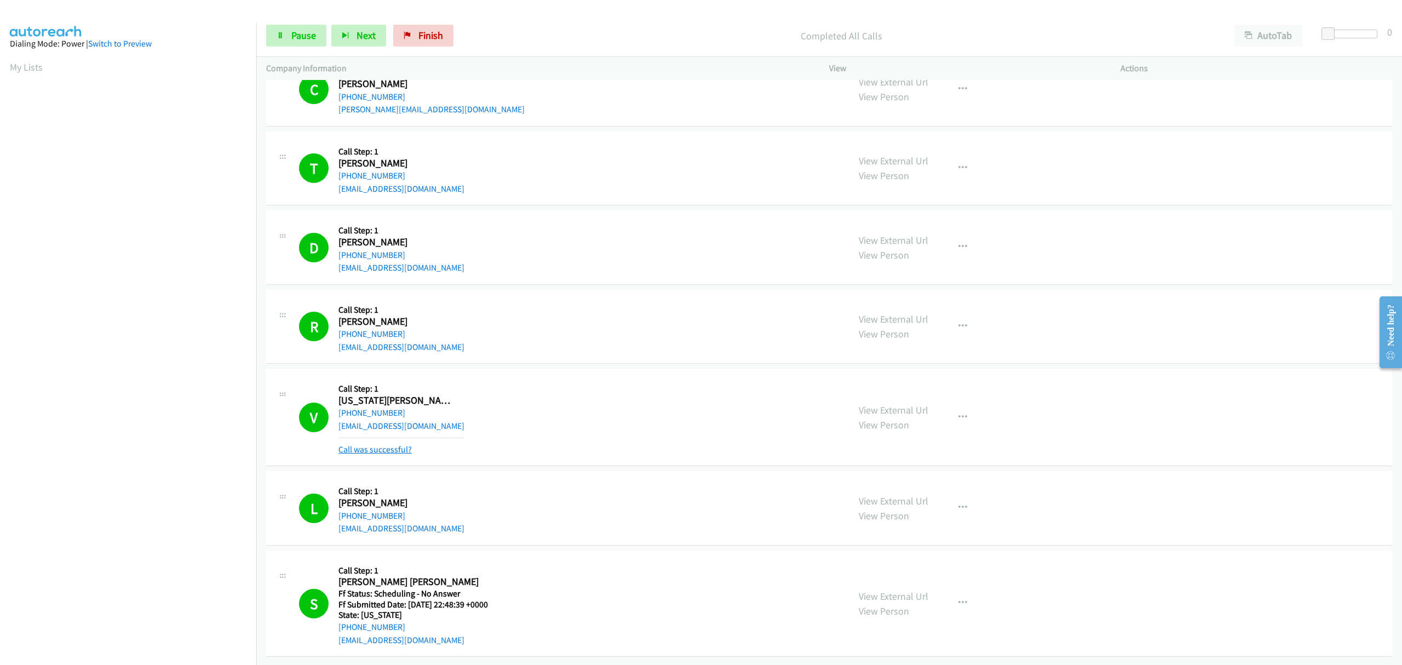
click at [379, 444] on link "Call was successful?" at bounding box center [374, 449] width 73 height 10
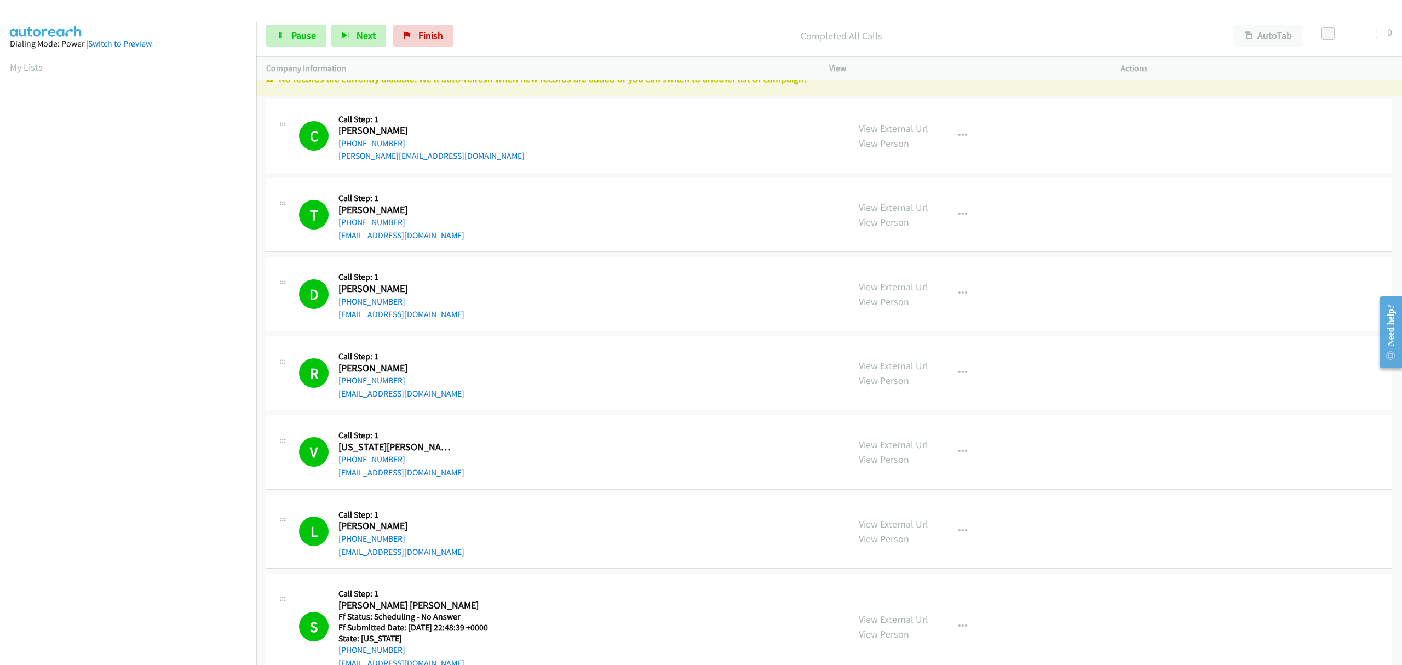
scroll to position [0, 0]
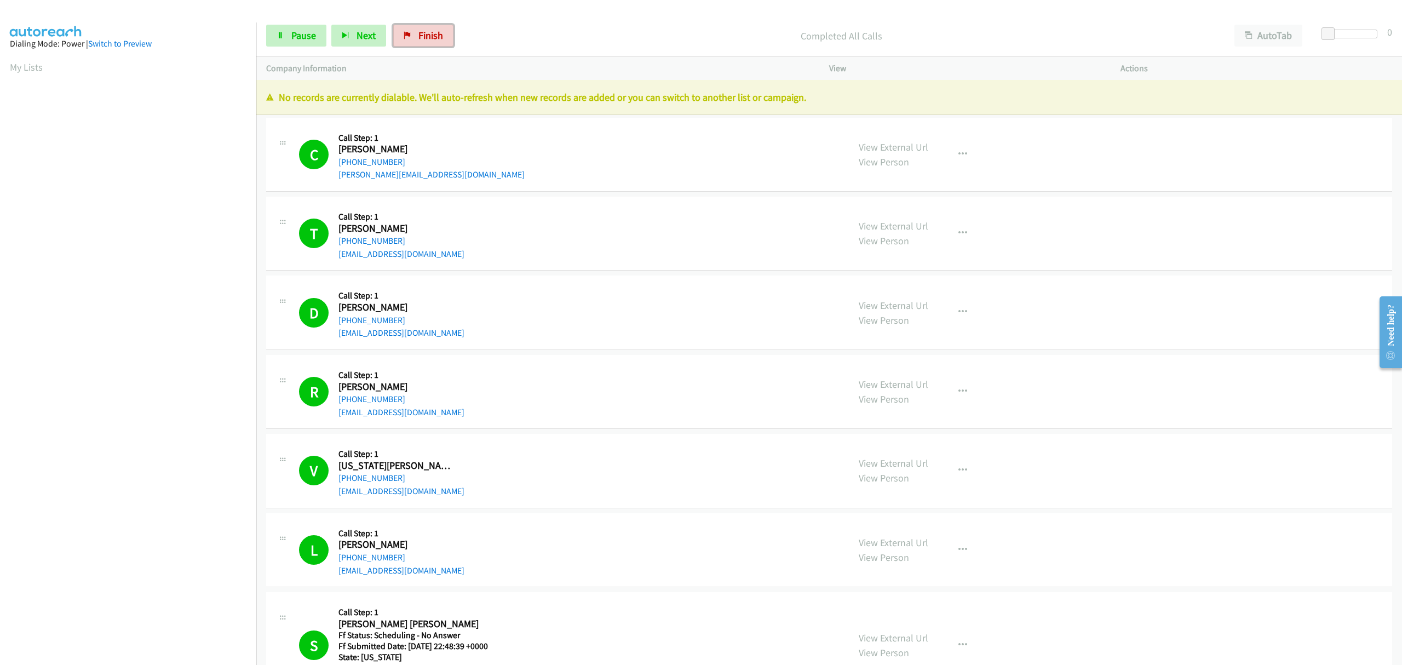
click at [427, 39] on span "Finish" at bounding box center [430, 35] width 25 height 13
